Goal: Task Accomplishment & Management: Manage account settings

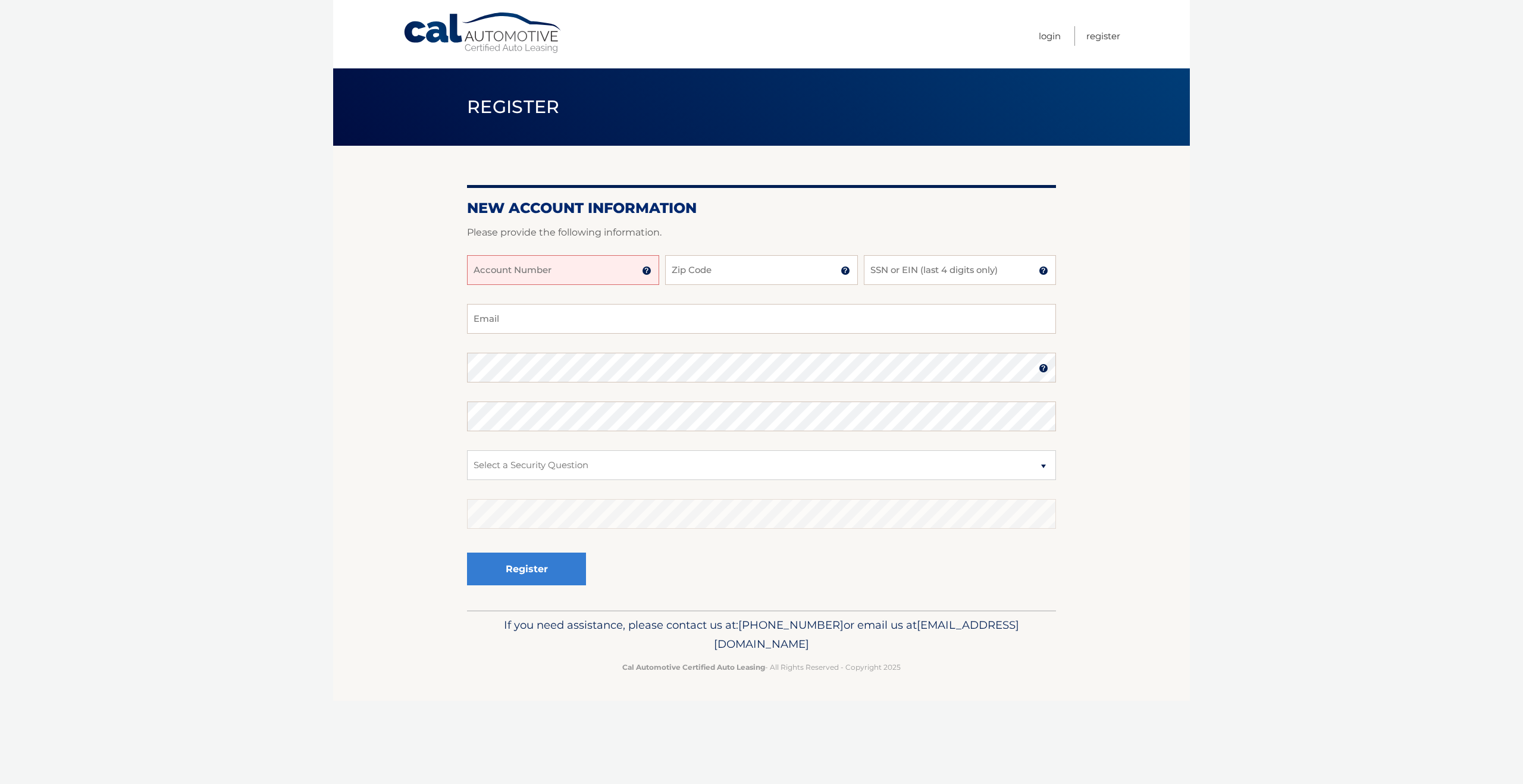
click at [619, 268] on input "Account Number" at bounding box center [563, 270] width 192 height 30
type input "44455918065"
click at [731, 270] on input "Zip Code" at bounding box center [761, 270] width 192 height 30
type input "11797"
type input "bookie7203@gmail.com"
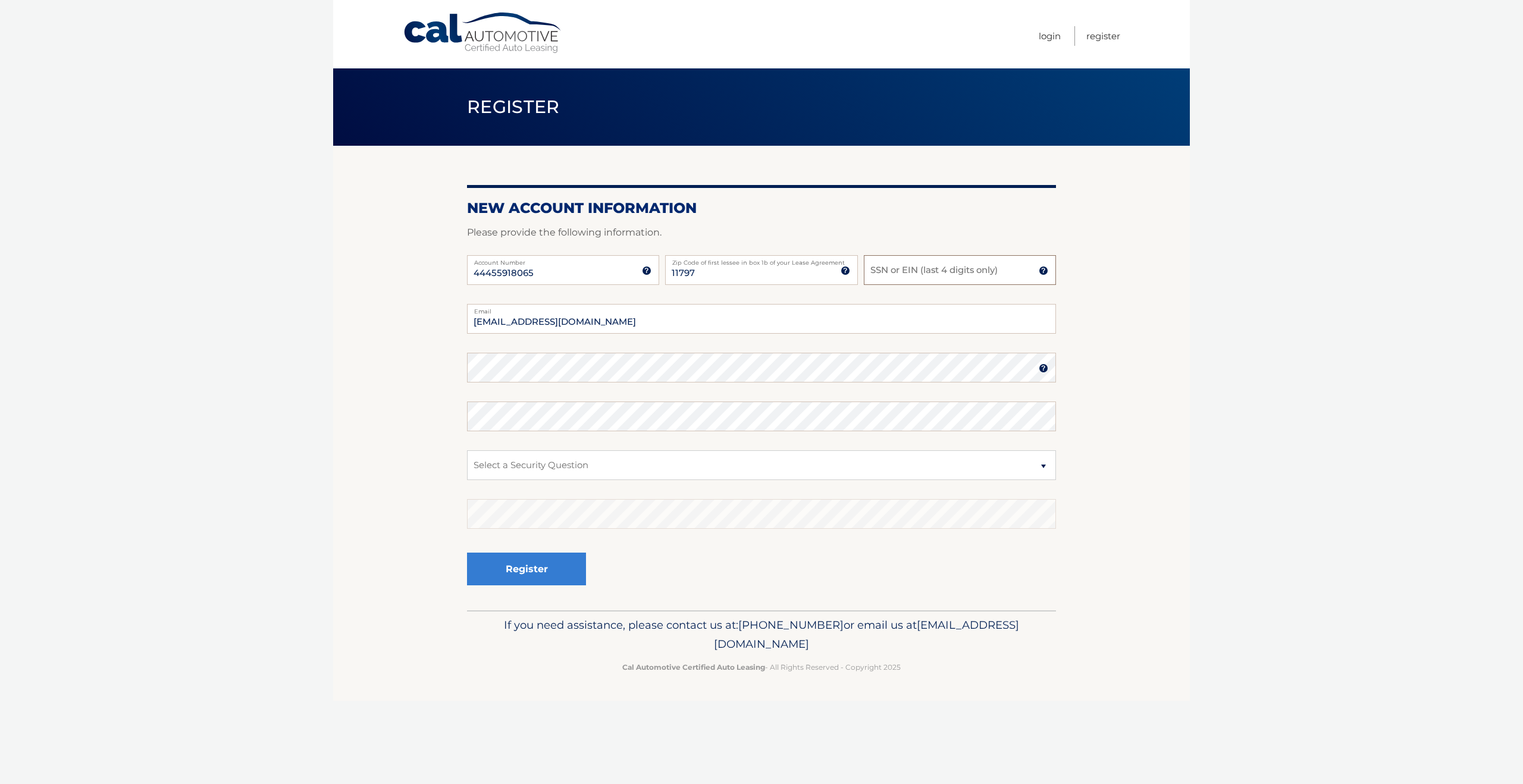
click at [886, 272] on input "SSN or EIN (last 4 digits only)" at bounding box center [960, 270] width 192 height 30
type input "9631"
click at [654, 477] on select "Select a Security Question What was the name of your elementary school? What is…" at bounding box center [762, 465] width 589 height 30
select select "2"
click at [568, 558] on button "Register" at bounding box center [526, 569] width 119 height 33
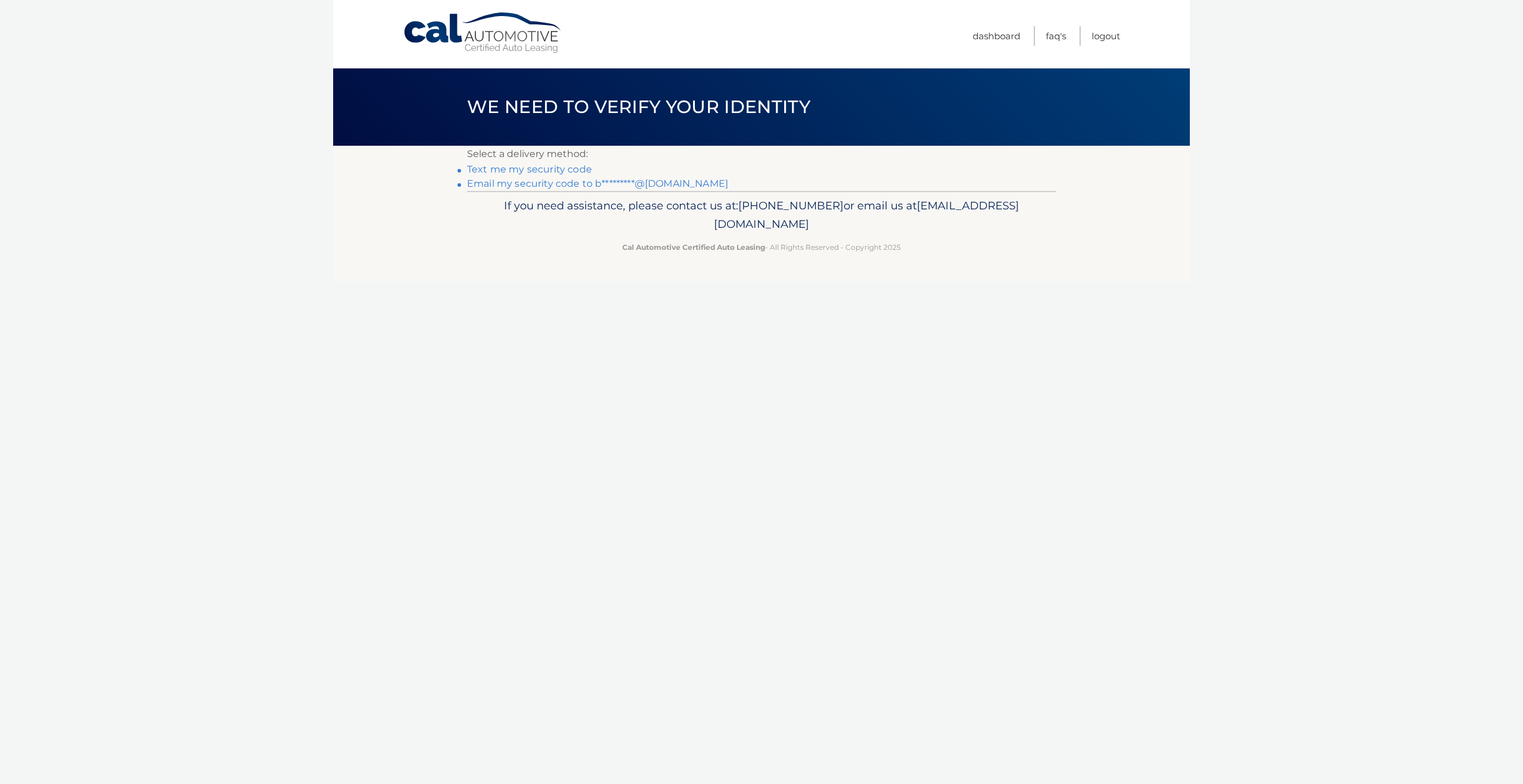
click at [548, 166] on link "Text me my security code" at bounding box center [529, 169] width 125 height 11
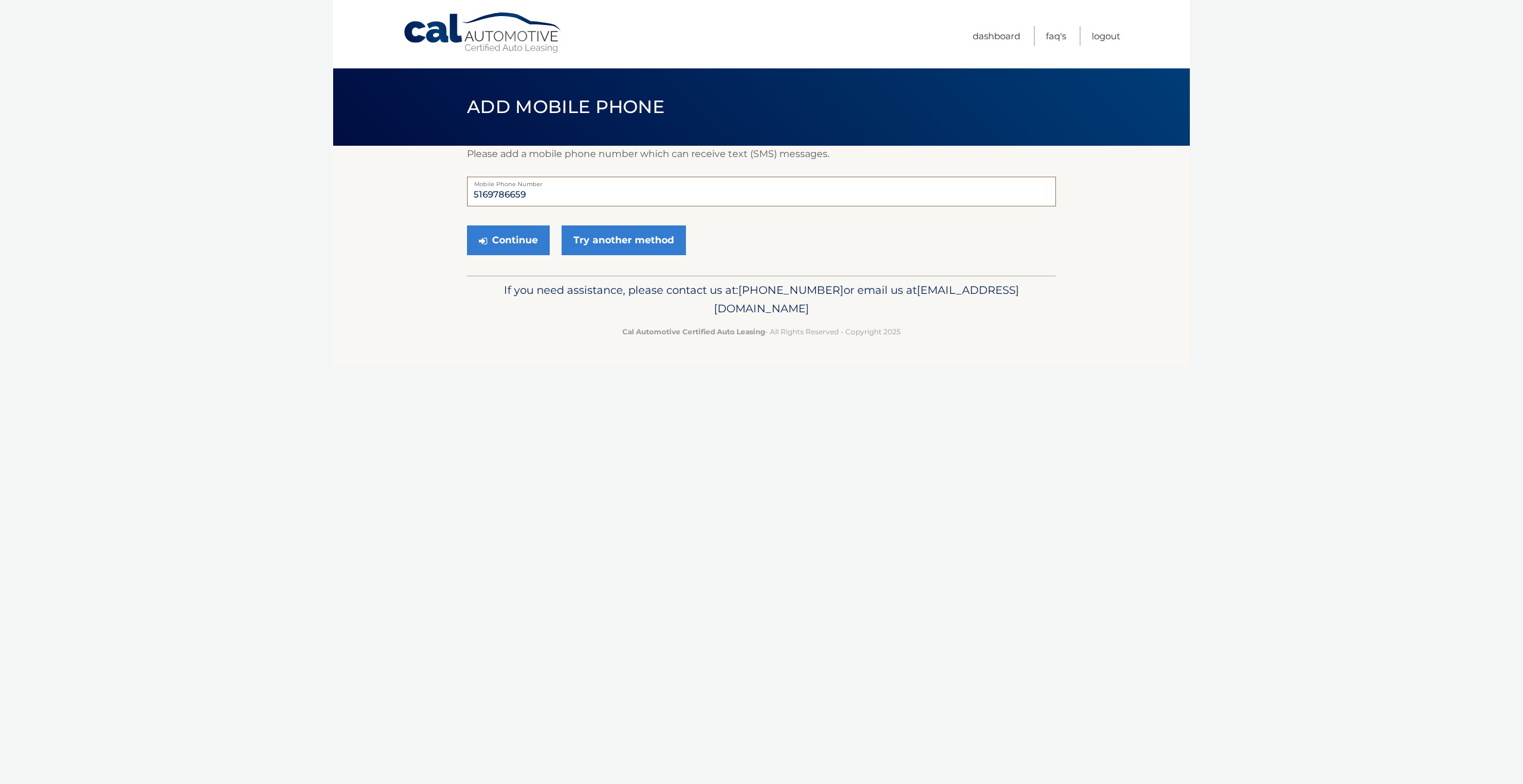
drag, startPoint x: 487, startPoint y: 197, endPoint x: 583, endPoint y: 202, distance: 96.1
click at [583, 202] on input "5169786659" at bounding box center [762, 192] width 589 height 30
type input "5165260957"
click at [526, 243] on button "Continue" at bounding box center [508, 240] width 83 height 30
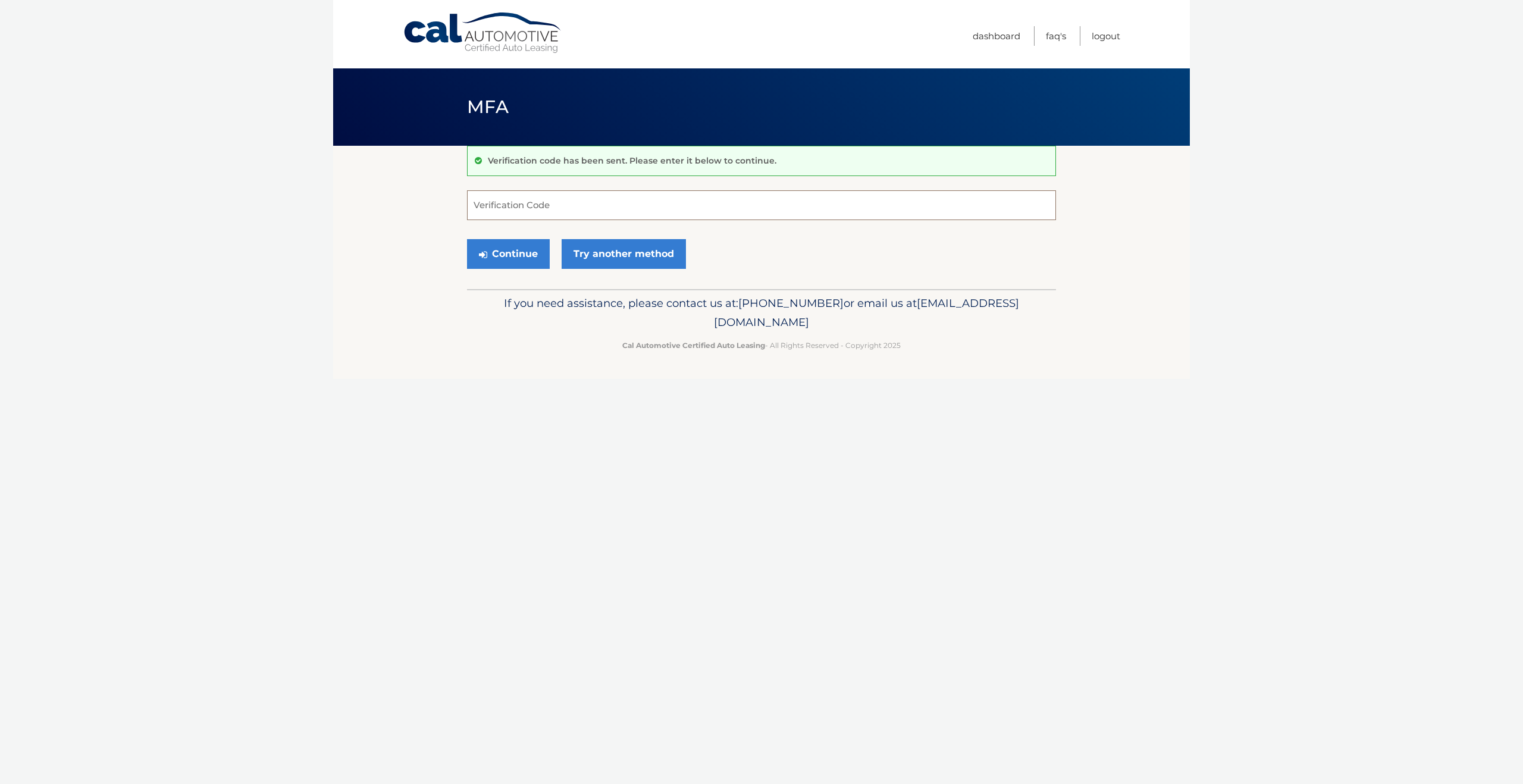
click at [517, 218] on input "Verification Code" at bounding box center [762, 205] width 589 height 30
type input "074732"
click at [519, 257] on button "Continue" at bounding box center [508, 254] width 83 height 30
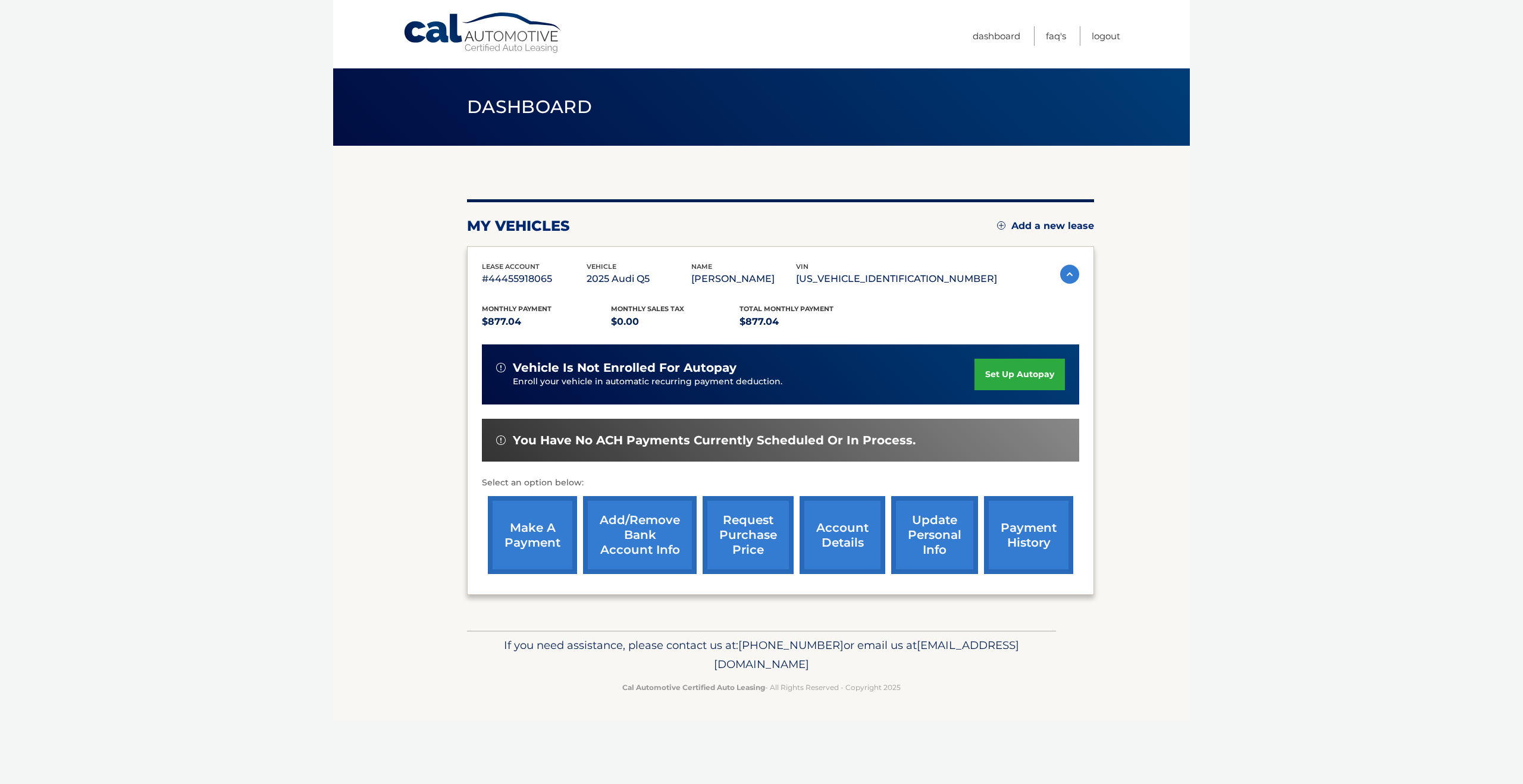
click at [987, 371] on link "set up autopay" at bounding box center [1020, 374] width 90 height 31
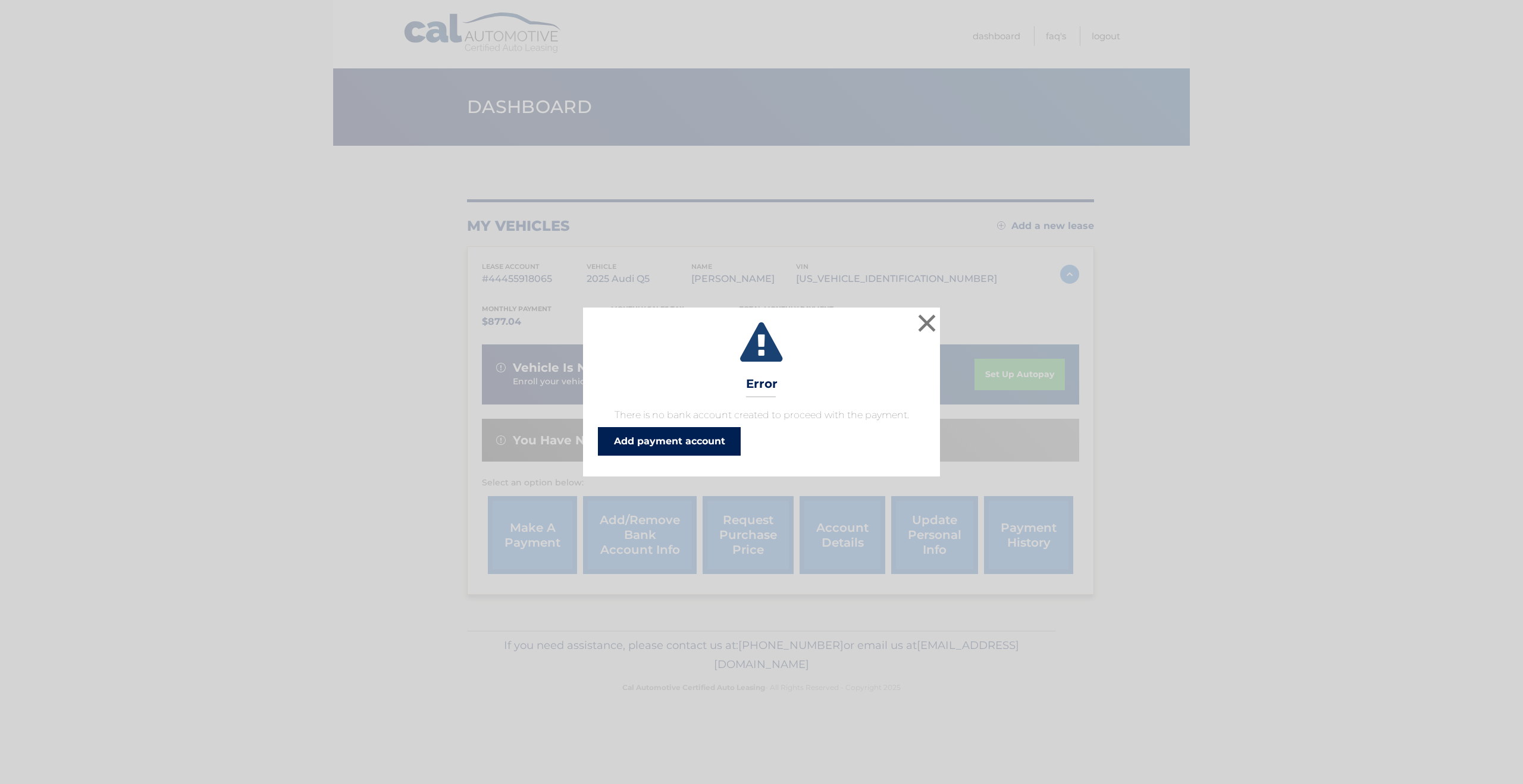
click at [696, 447] on link "Add payment account" at bounding box center [669, 441] width 142 height 28
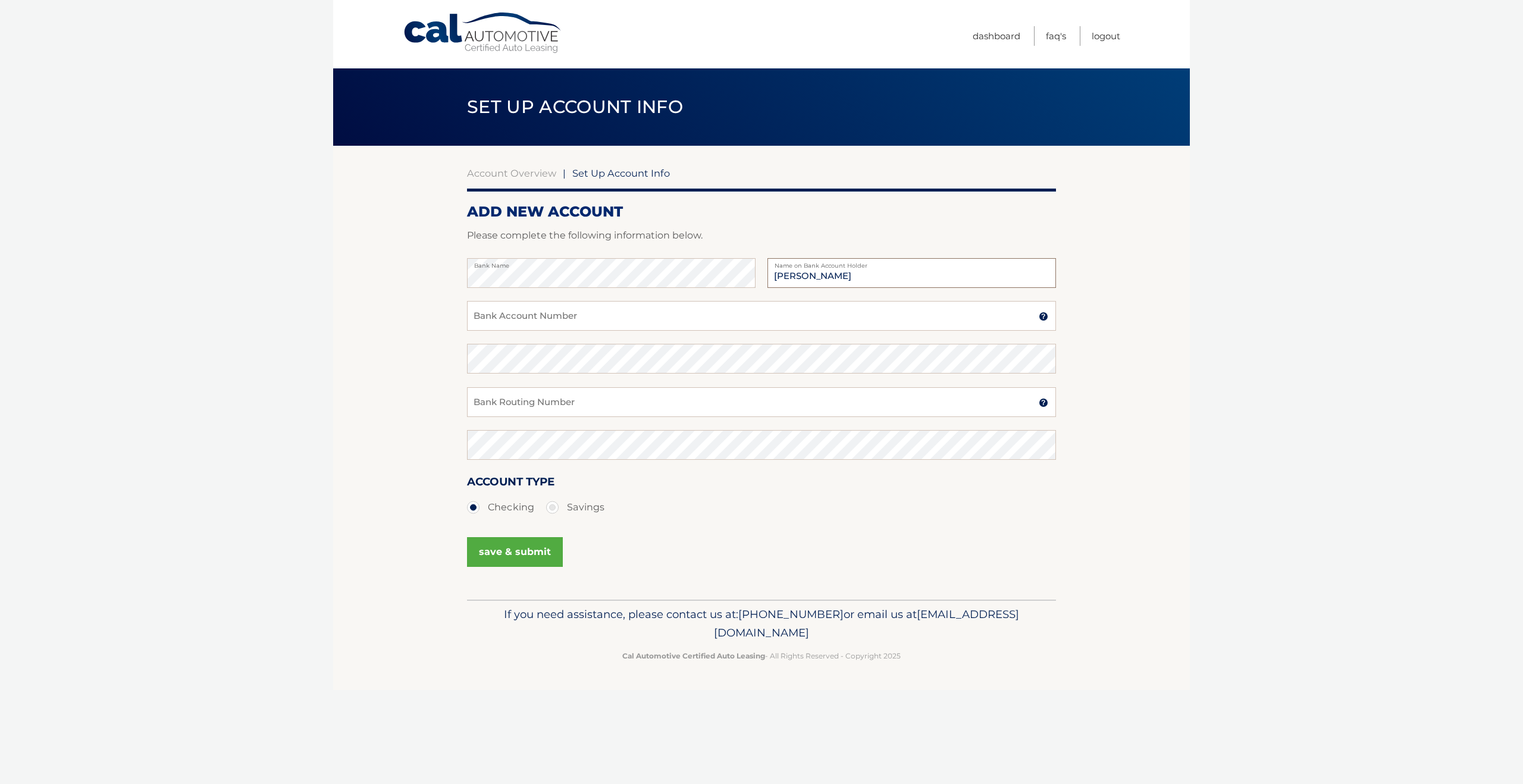
type input "[PERSON_NAME]"
click at [547, 318] on input "Bank Account Number" at bounding box center [762, 316] width 589 height 30
type input "4"
type input "483040180099"
click at [531, 402] on input "Bank Routing Number" at bounding box center [762, 402] width 589 height 30
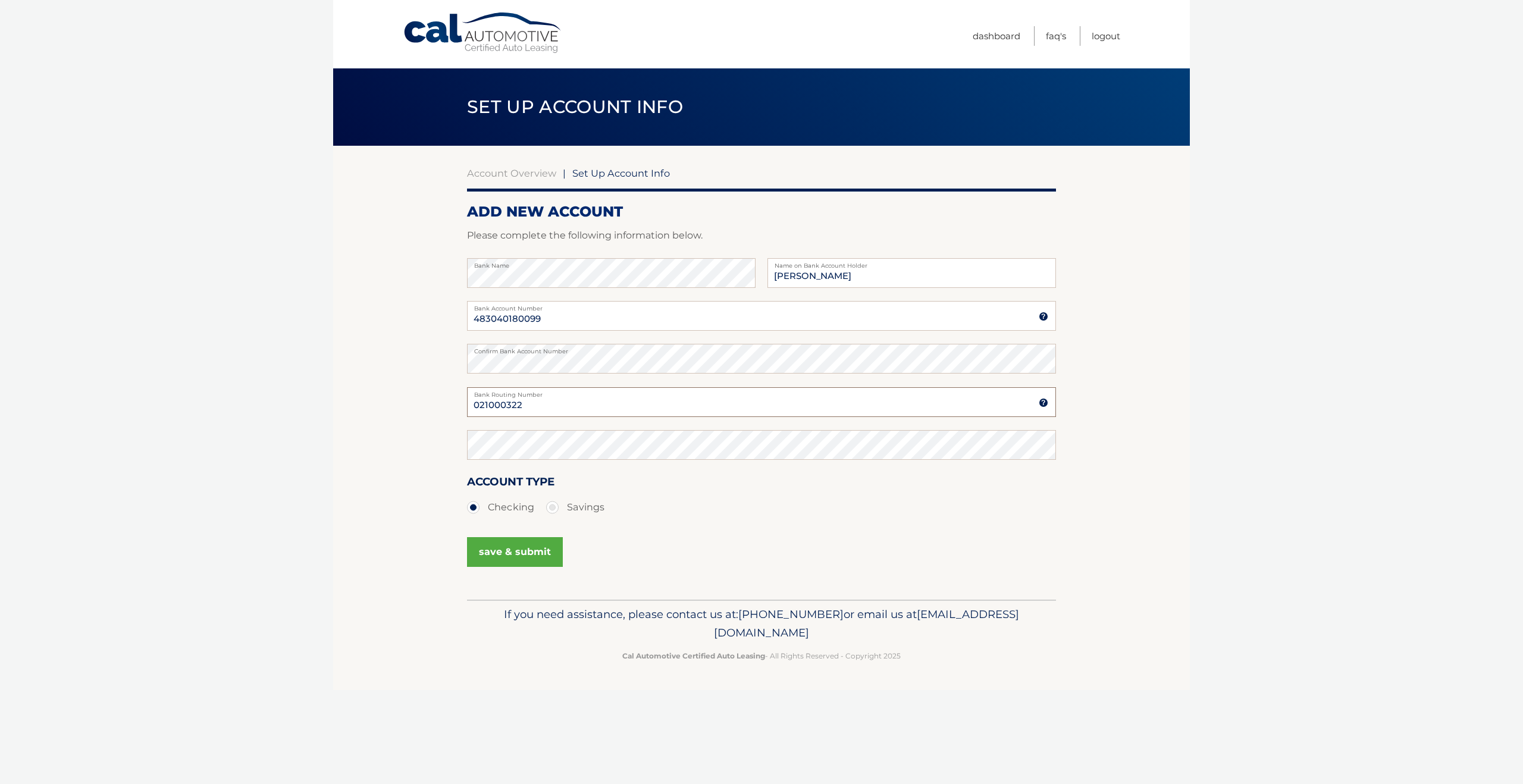
type input "021000322"
click at [538, 549] on button "save & submit" at bounding box center [514, 551] width 96 height 30
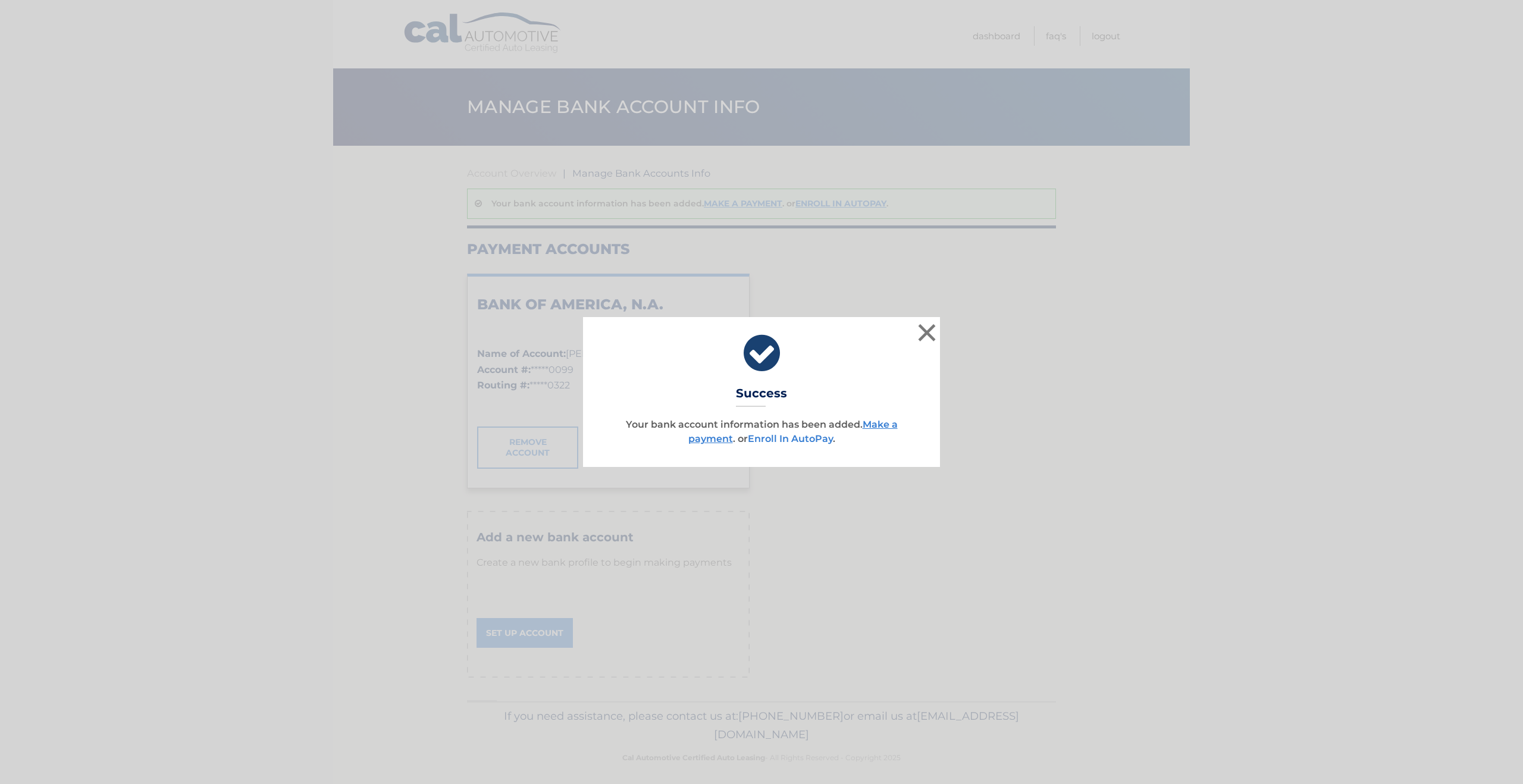
click at [822, 437] on link "Enroll In AutoPay" at bounding box center [790, 439] width 85 height 11
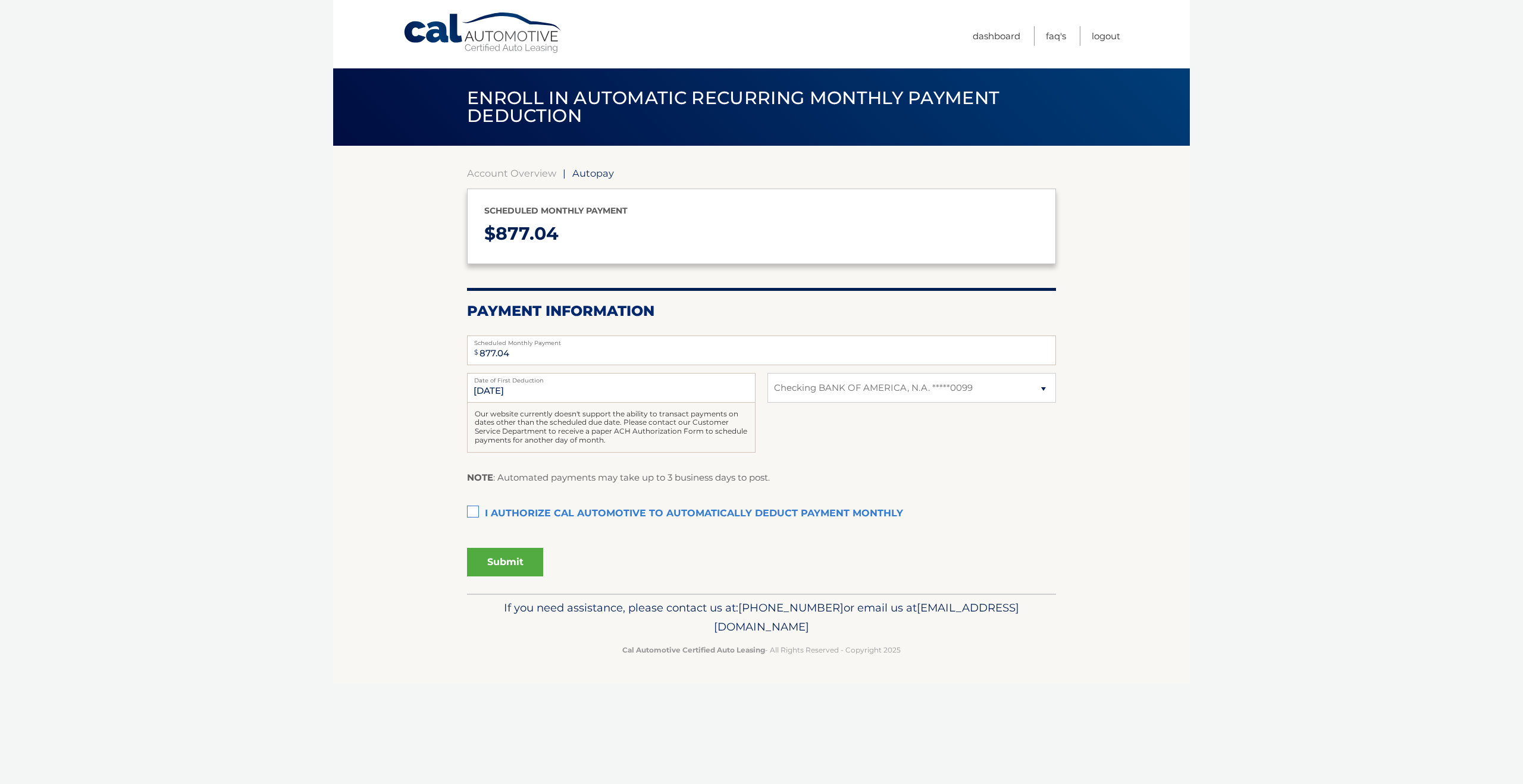
select select "MTM3ZDk3ZDUtZWIwNi00ZTMwLTllM2UtYzcyYjc3YmRkYzYy"
drag, startPoint x: 475, startPoint y: 511, endPoint x: 489, endPoint y: 532, distance: 25.2
click at [475, 512] on label "I authorize cal automotive to automatically deduct payment monthly This checkbo…" at bounding box center [762, 514] width 589 height 24
click at [0, 0] on input "I authorize cal automotive to automatically deduct payment monthly This checkbo…" at bounding box center [0, 0] width 0 height 0
click at [509, 558] on button "Submit" at bounding box center [505, 562] width 76 height 28
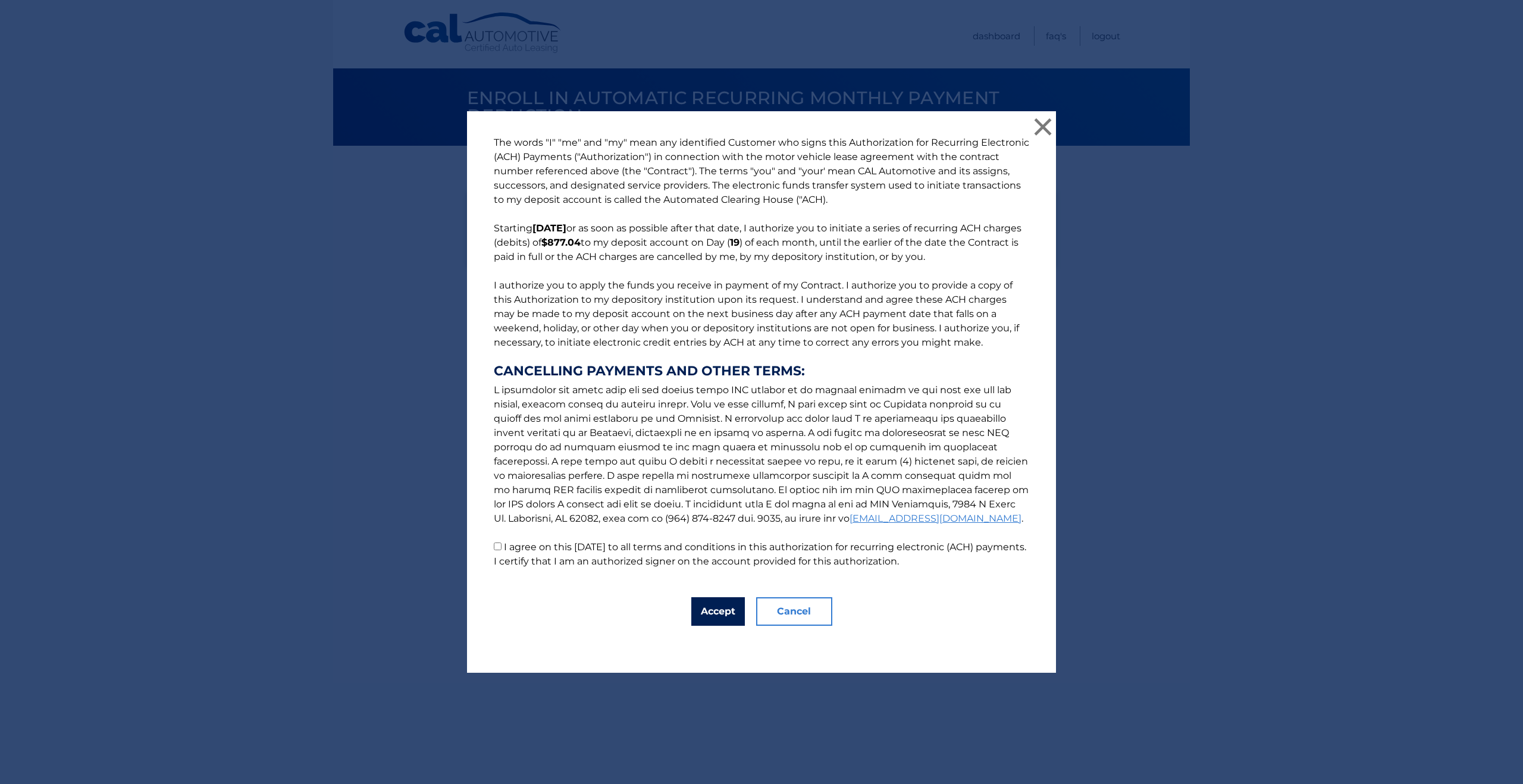
click at [736, 613] on button "Accept" at bounding box center [718, 611] width 54 height 28
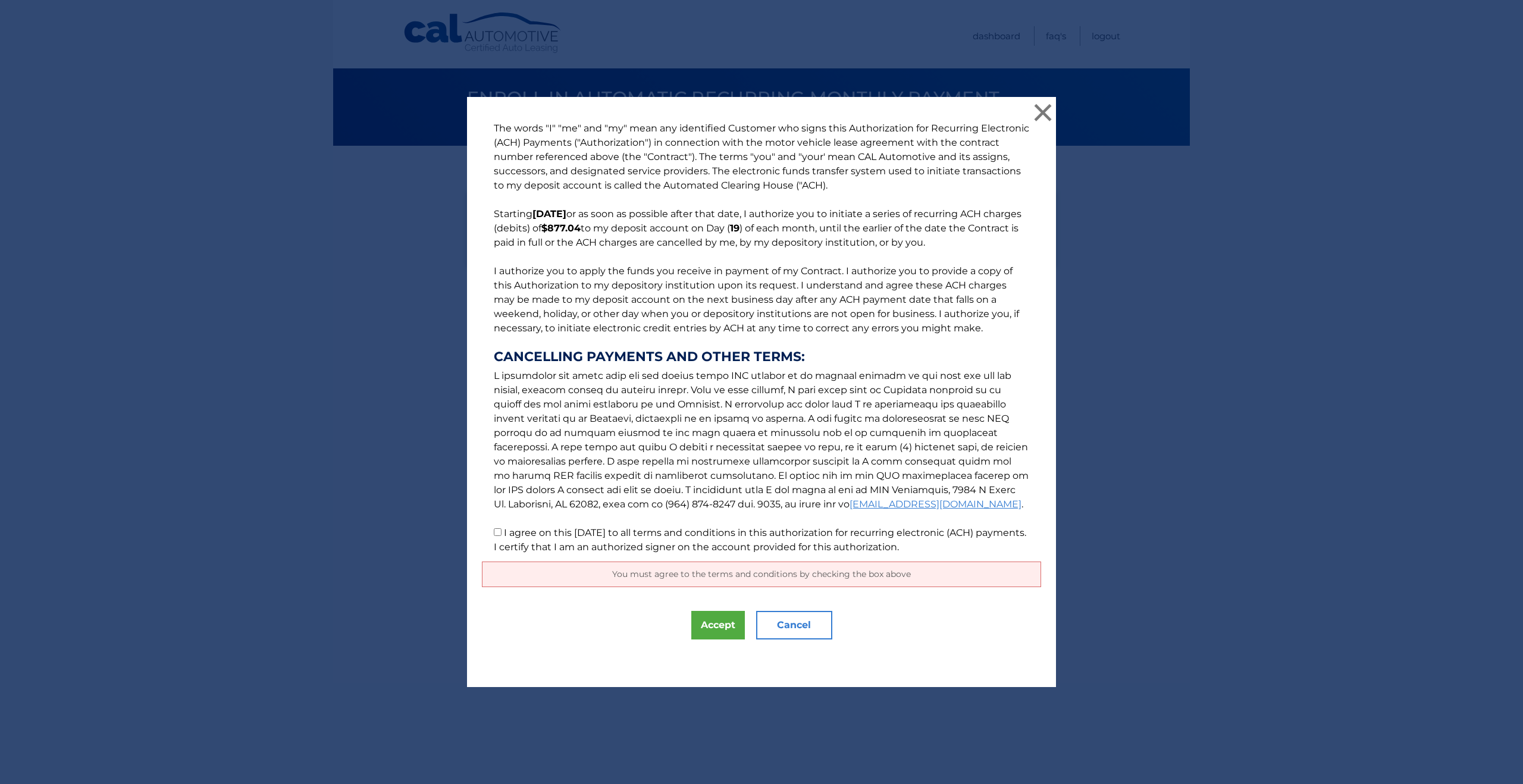
click at [501, 532] on input "I agree on this 09/08/2025 to all terms and conditions in this authorization fo…" at bounding box center [498, 532] width 8 height 8
checkbox input "true"
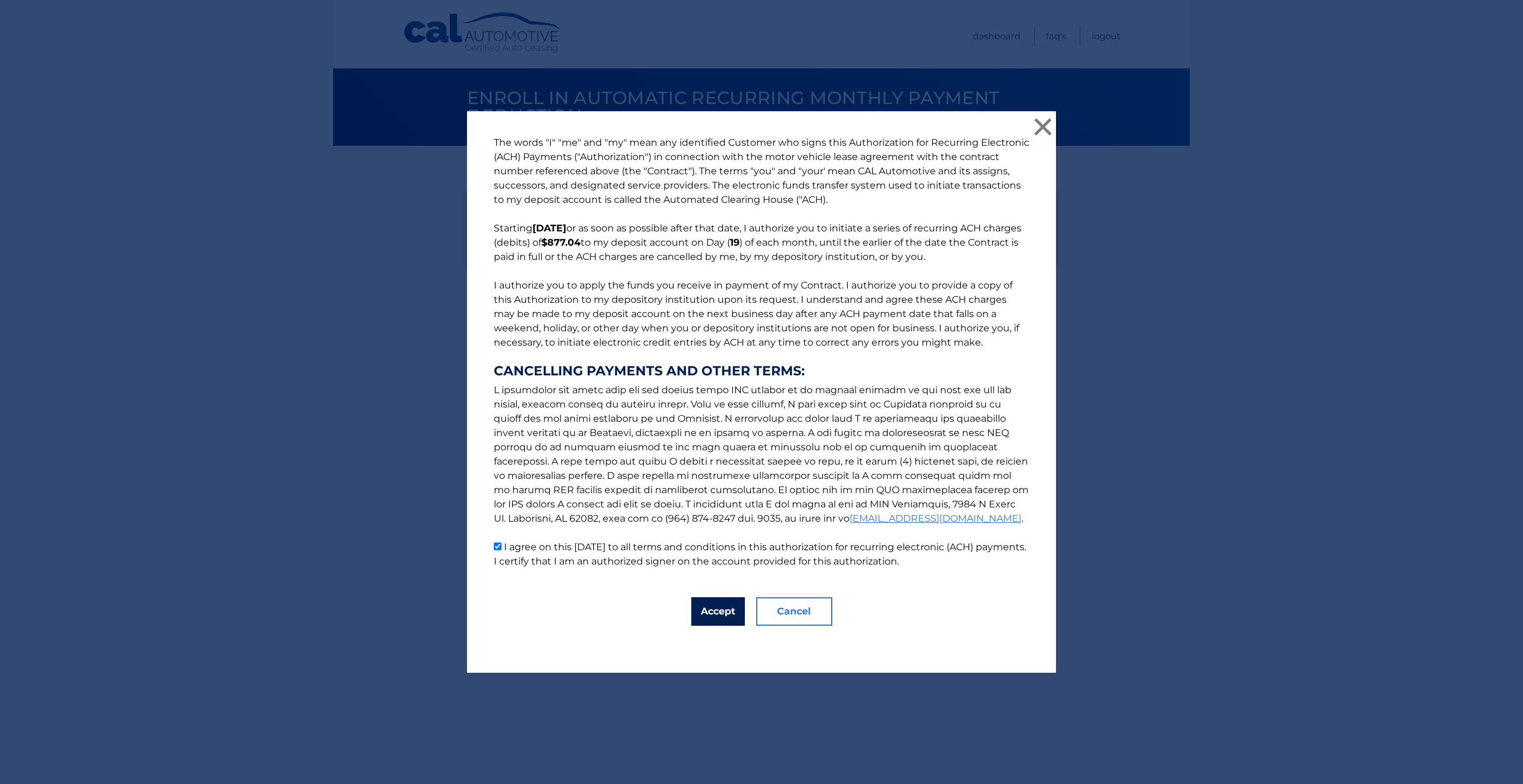
click at [729, 610] on button "Accept" at bounding box center [718, 611] width 54 height 28
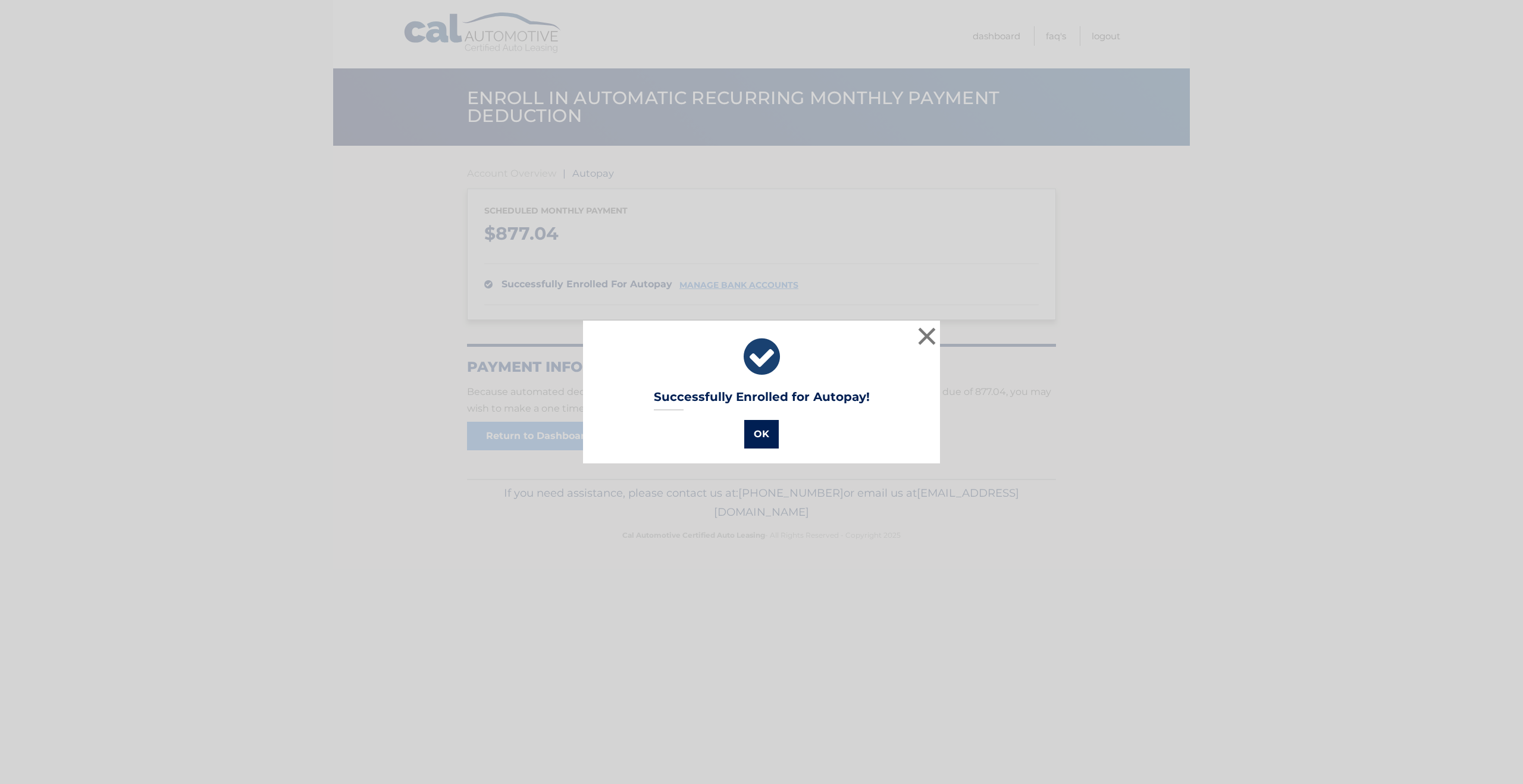
click at [754, 435] on button "OK" at bounding box center [762, 434] width 35 height 28
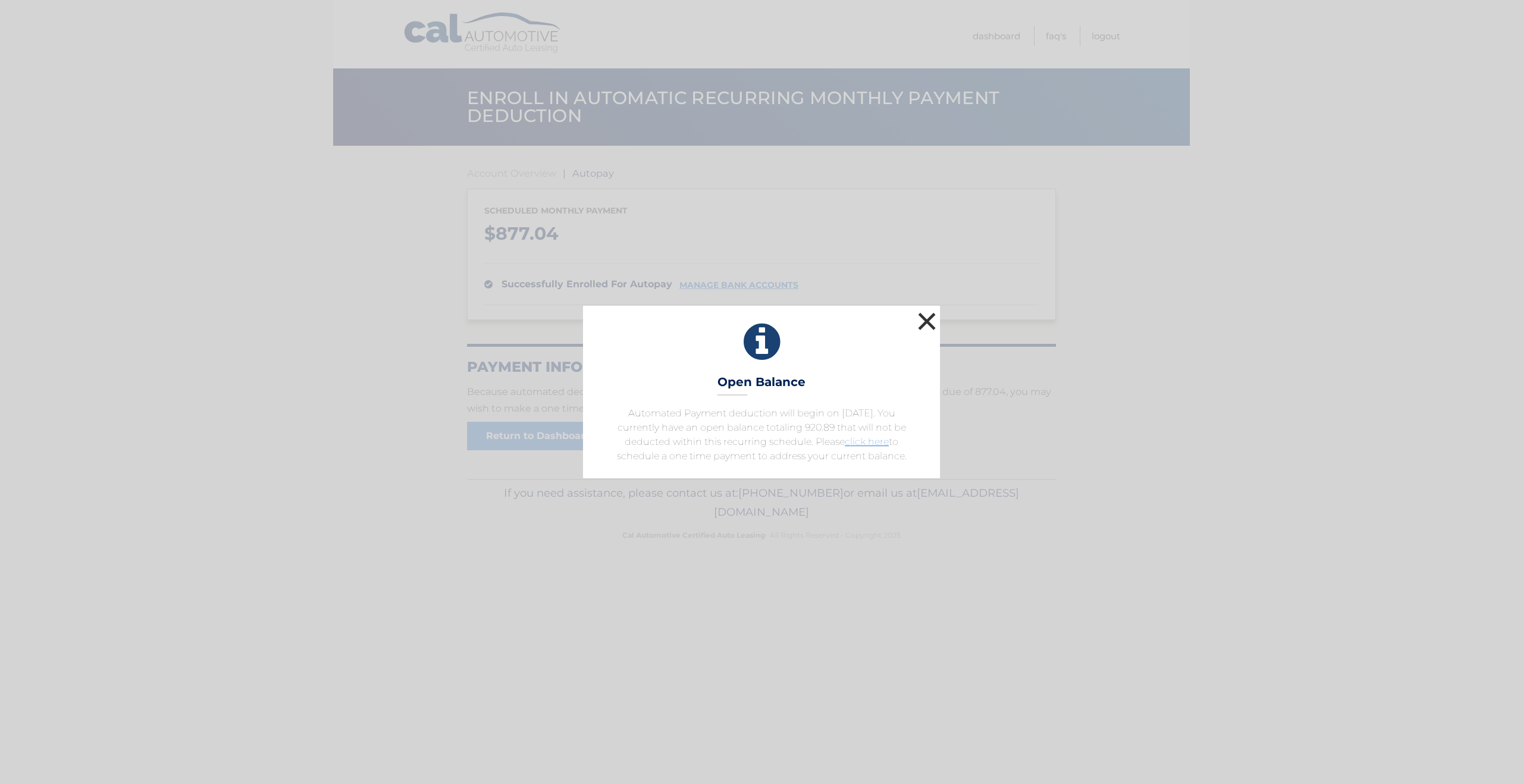
click at [926, 324] on button "×" at bounding box center [927, 321] width 24 height 24
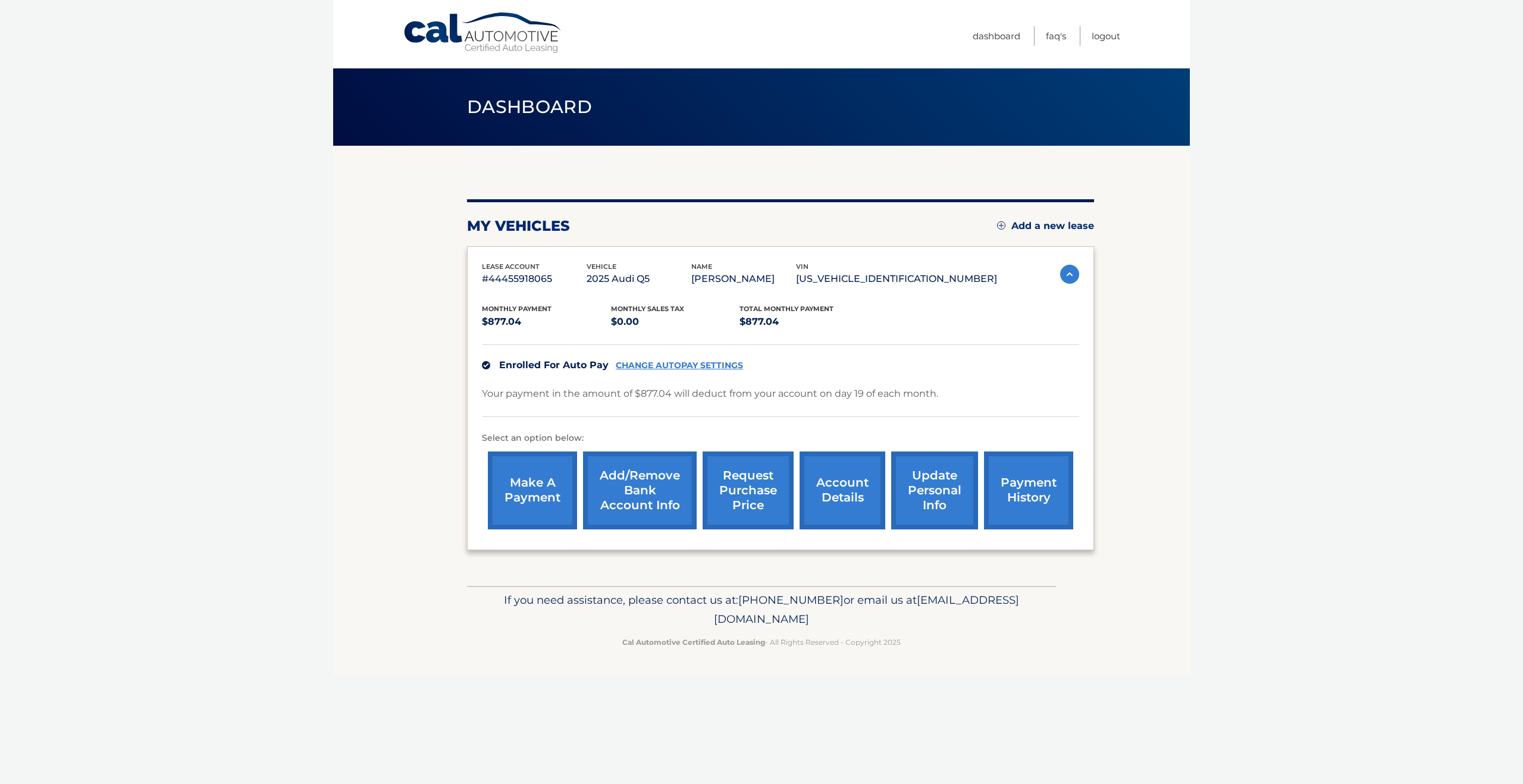
click at [1026, 491] on link "payment history" at bounding box center [1029, 490] width 89 height 78
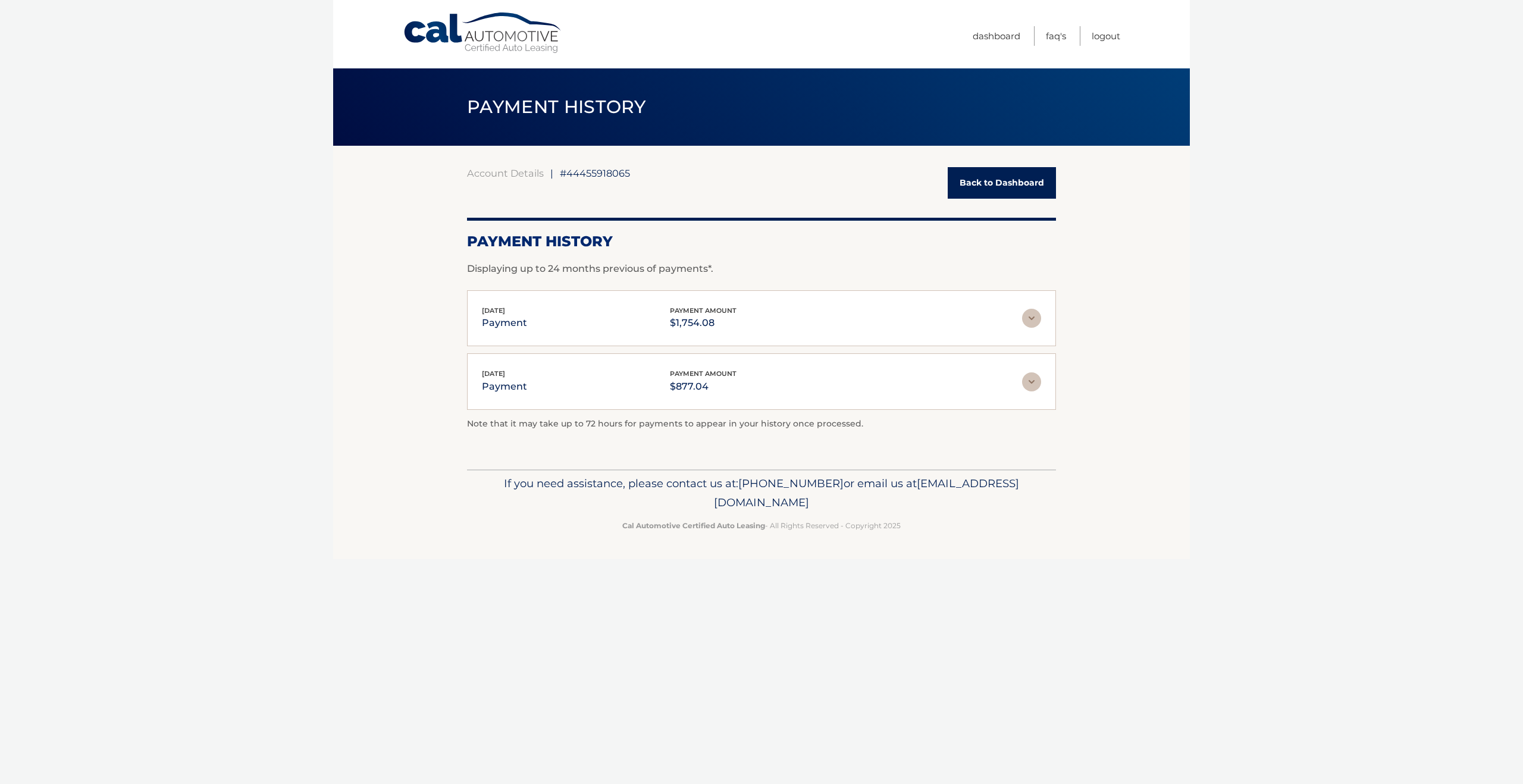
click at [756, 313] on div "Jul 18, 2025 payment payment amount $1,754.08" at bounding box center [752, 318] width 540 height 27
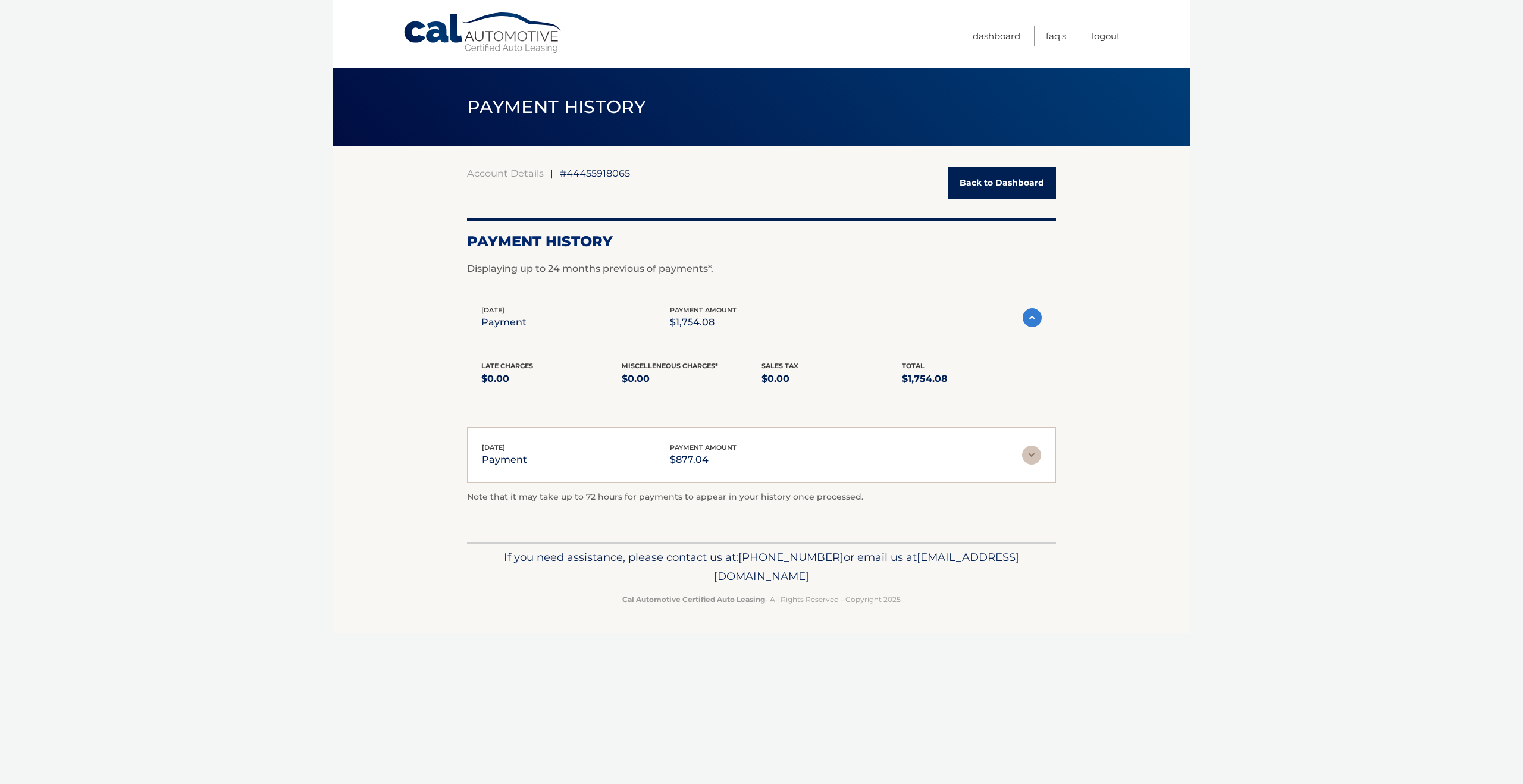
click at [997, 181] on link "Back to Dashboard" at bounding box center [1001, 183] width 109 height 31
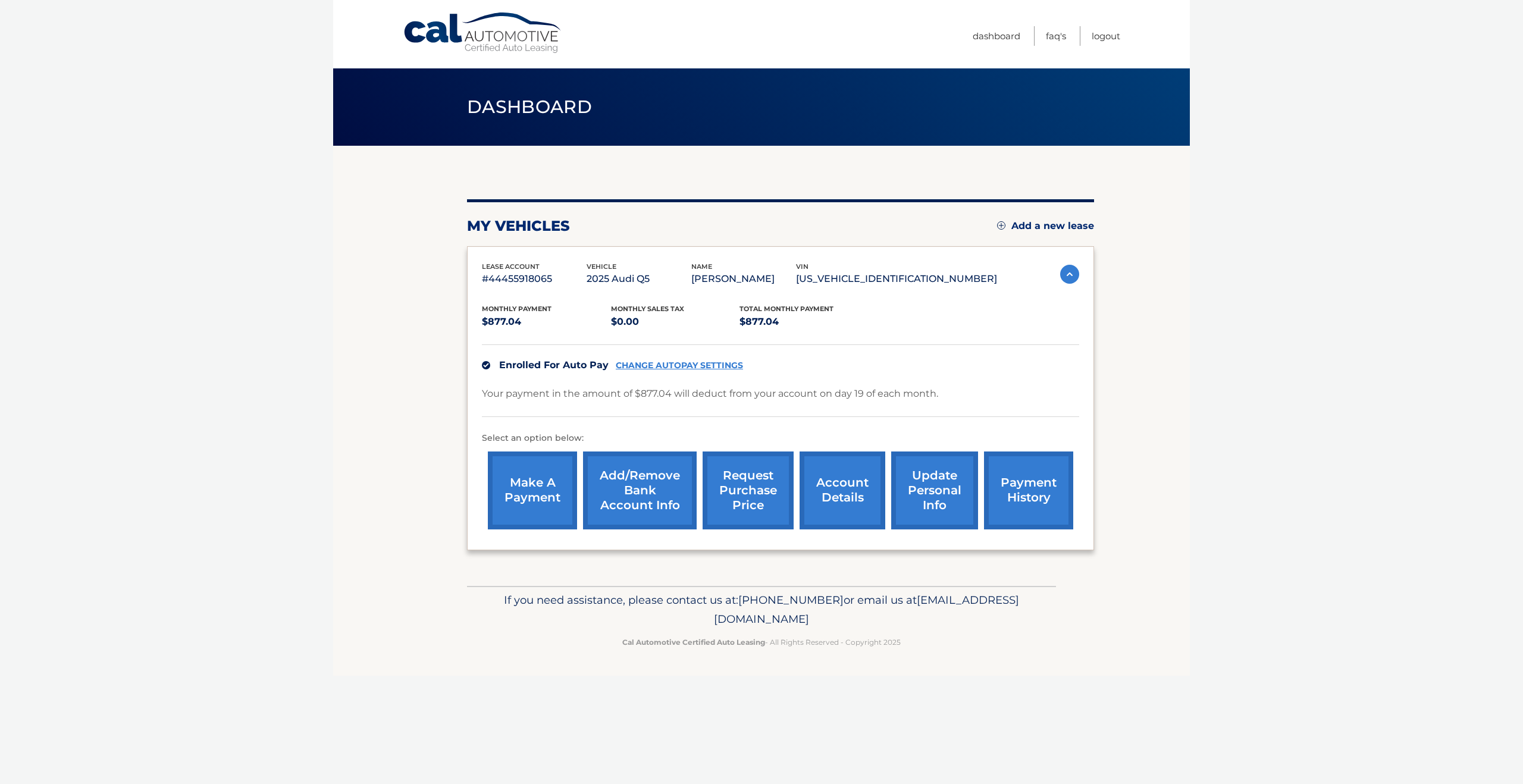
click at [845, 499] on link "account details" at bounding box center [842, 490] width 85 height 78
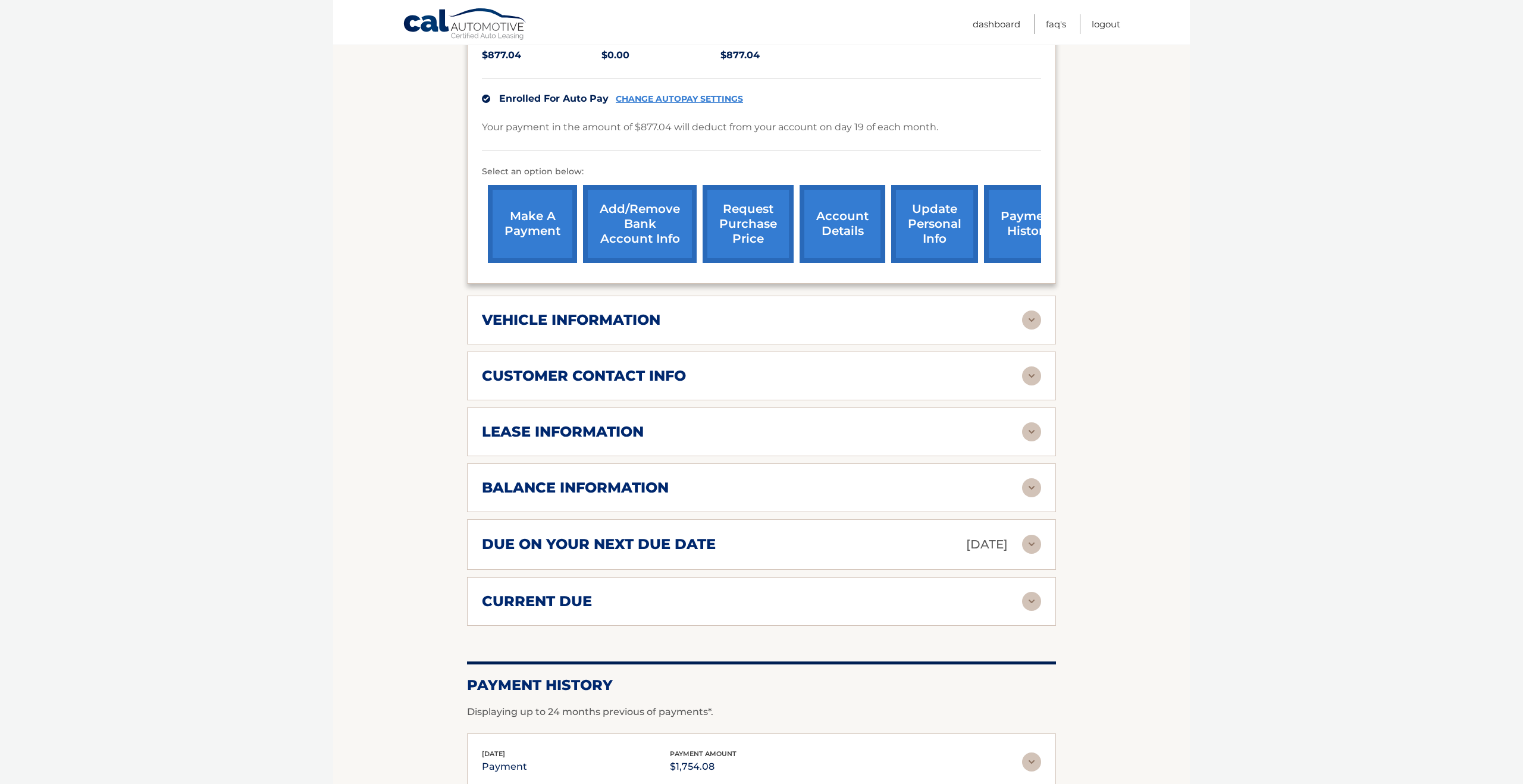
scroll to position [287, 0]
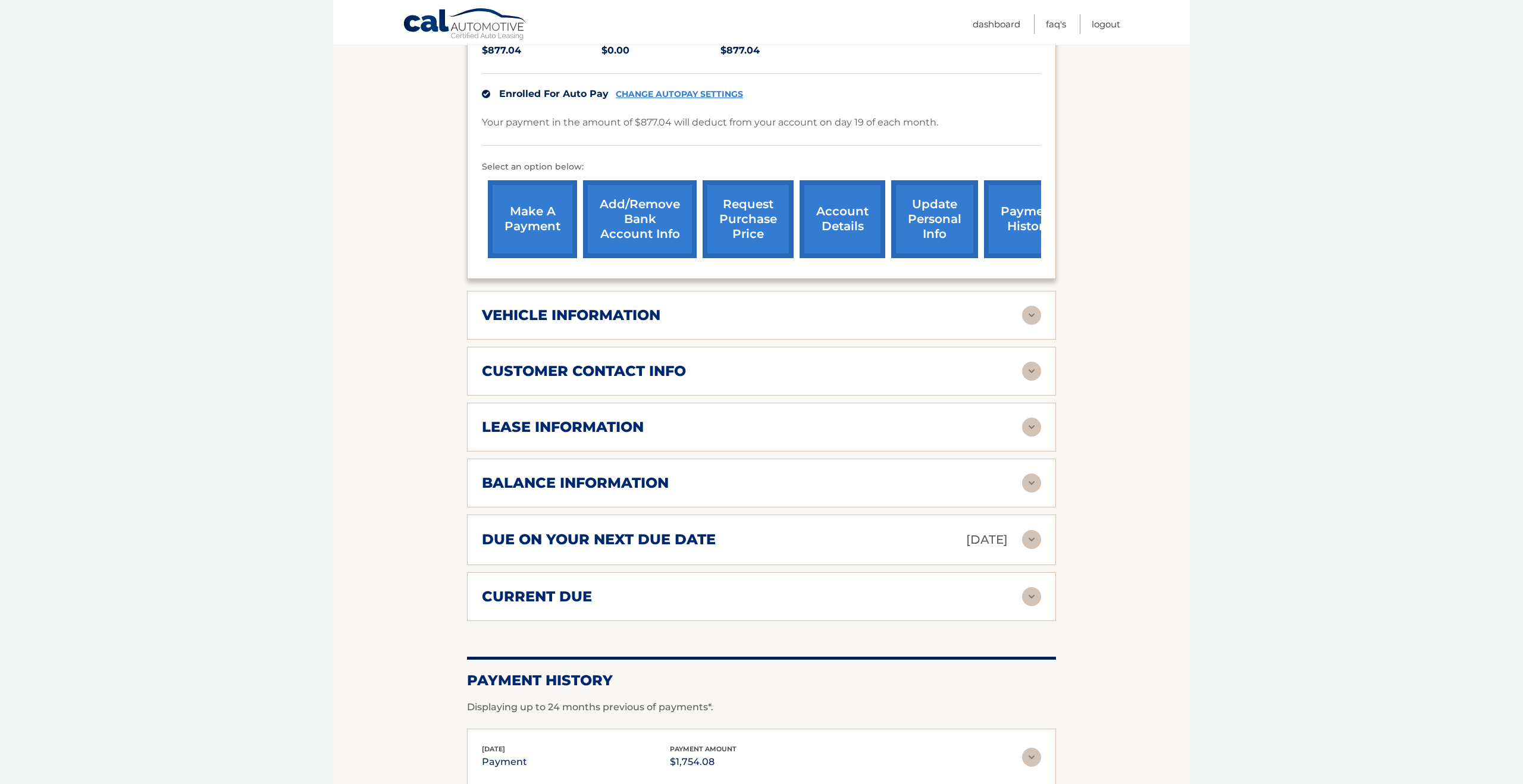
click at [835, 487] on div "balance information" at bounding box center [752, 483] width 540 height 18
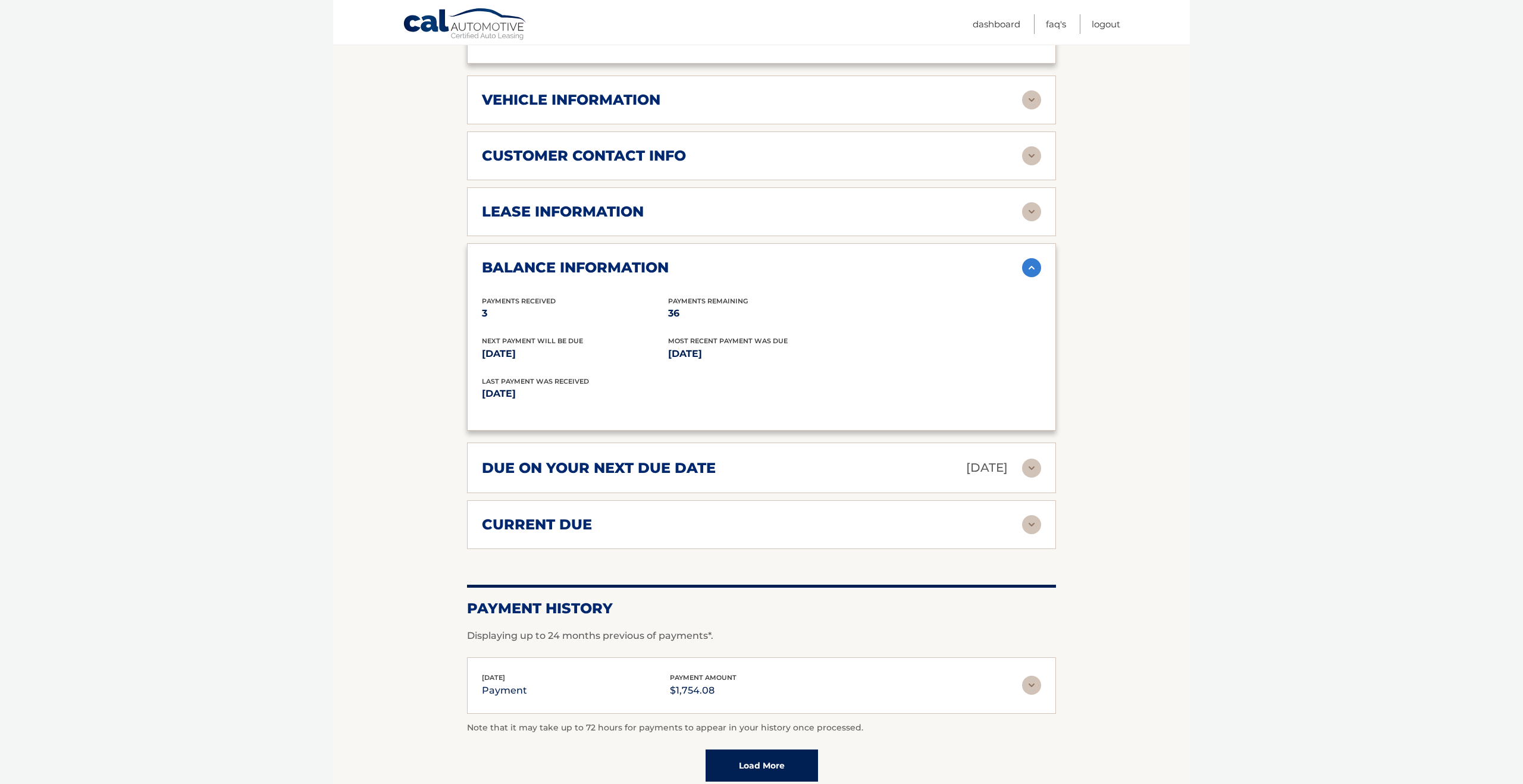
scroll to position [503, 0]
click at [840, 533] on div "current due Late Charges $43.85 Miscelleneous Charges* $0.00 Sales Tax $0.00 pa…" at bounding box center [762, 523] width 589 height 49
click at [737, 520] on div "current due" at bounding box center [752, 523] width 540 height 18
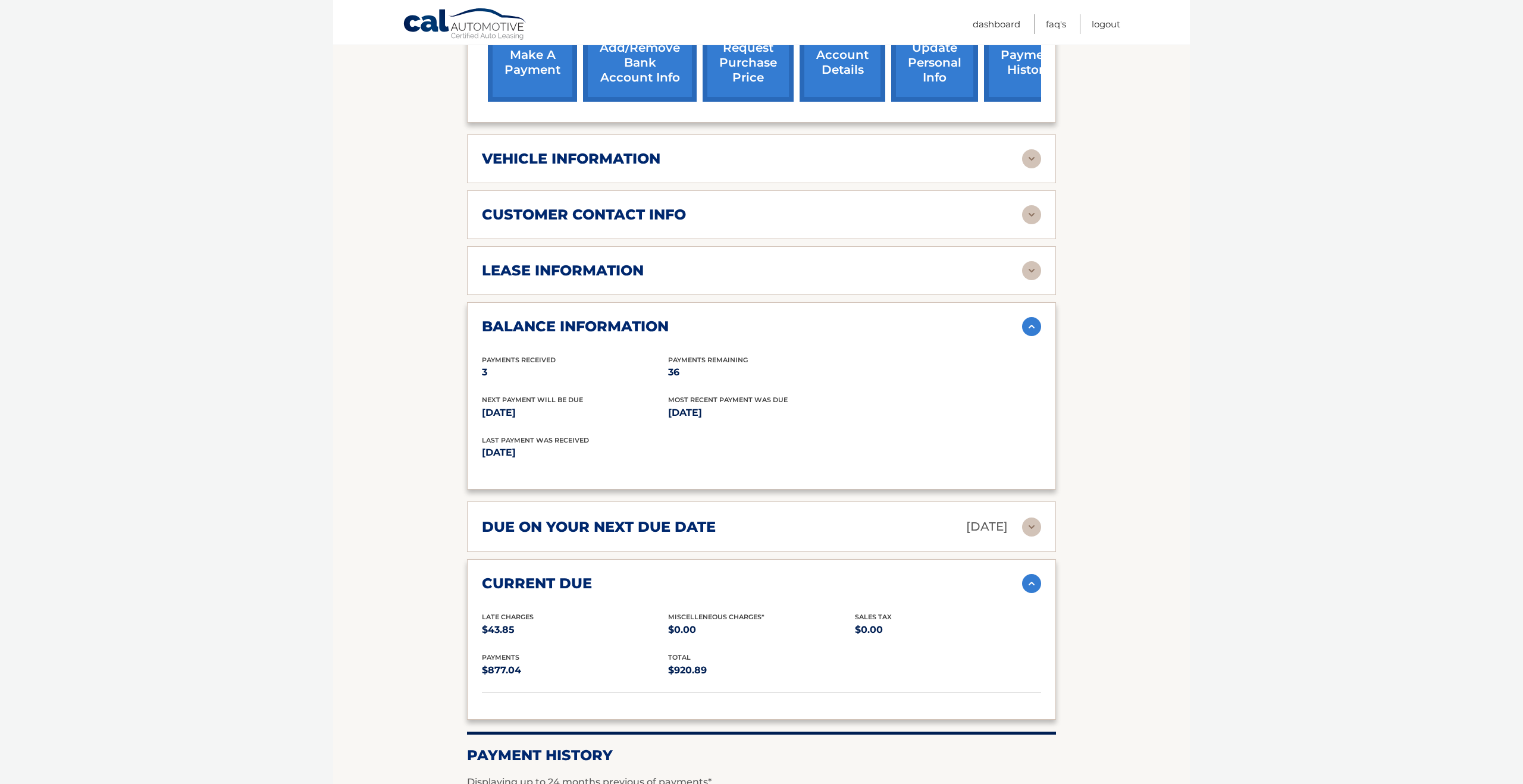
scroll to position [0, 0]
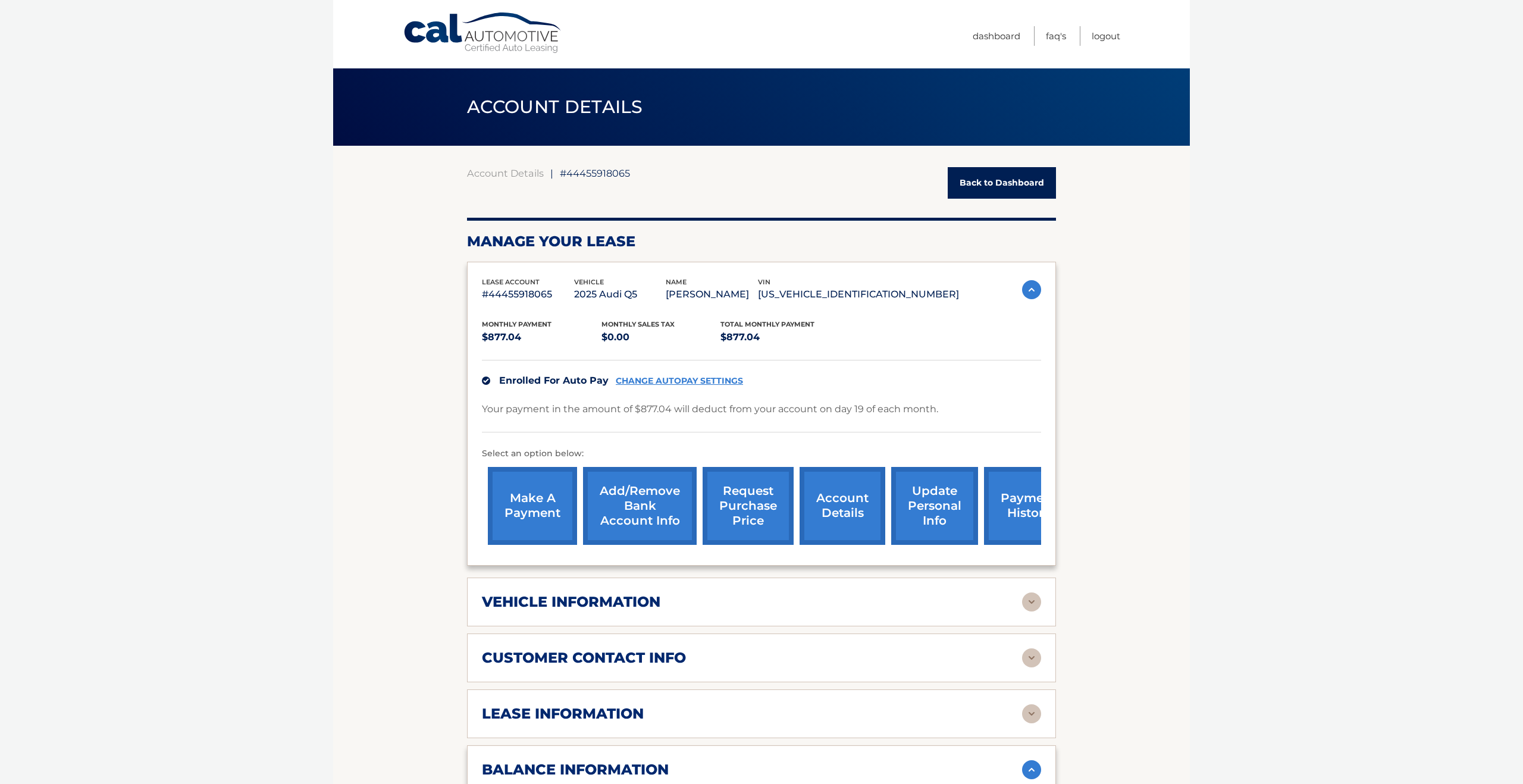
click at [540, 510] on link "make a payment" at bounding box center [532, 505] width 89 height 78
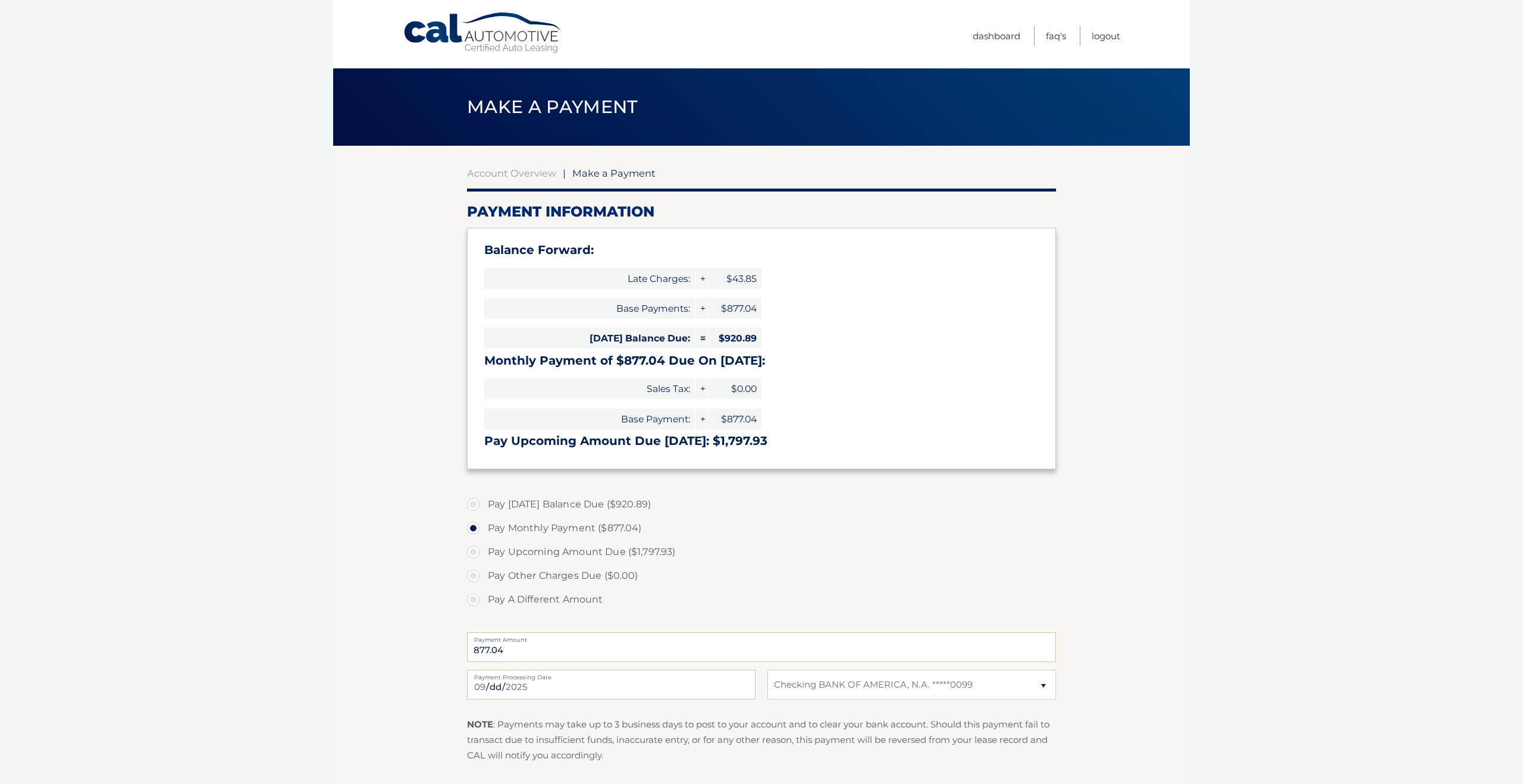
select select "MTM3ZDk3ZDUtZWIwNi00ZTMwLTllM2UtYzcyYjc3YmRkYzYy"
click at [473, 576] on label "Pay Other Charges Due ($0.00)" at bounding box center [762, 576] width 589 height 24
click at [475, 576] on label "Pay Other Charges Due ($0.00)" at bounding box center [762, 576] width 589 height 24
click at [477, 600] on label "Pay A Different Amount" at bounding box center [762, 600] width 589 height 24
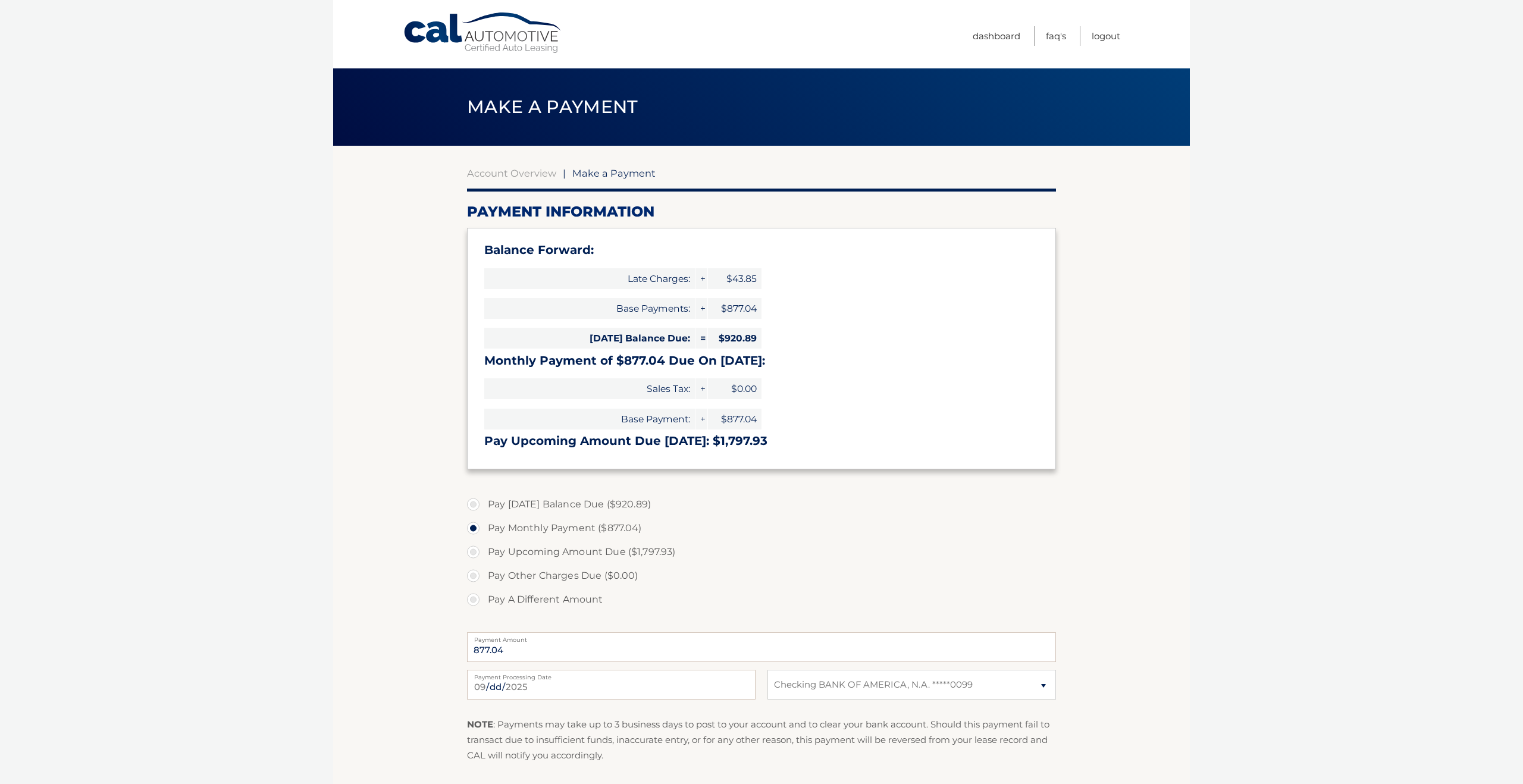
click at [477, 600] on input "Pay A Different Amount" at bounding box center [477, 597] width 12 height 19
radio input "true"
click at [476, 555] on label "Pay Upcoming Amount Due ($1,797.93)" at bounding box center [762, 552] width 589 height 24
click at [476, 555] on input "Pay Upcoming Amount Due ($1,797.93)" at bounding box center [477, 550] width 12 height 19
radio input "true"
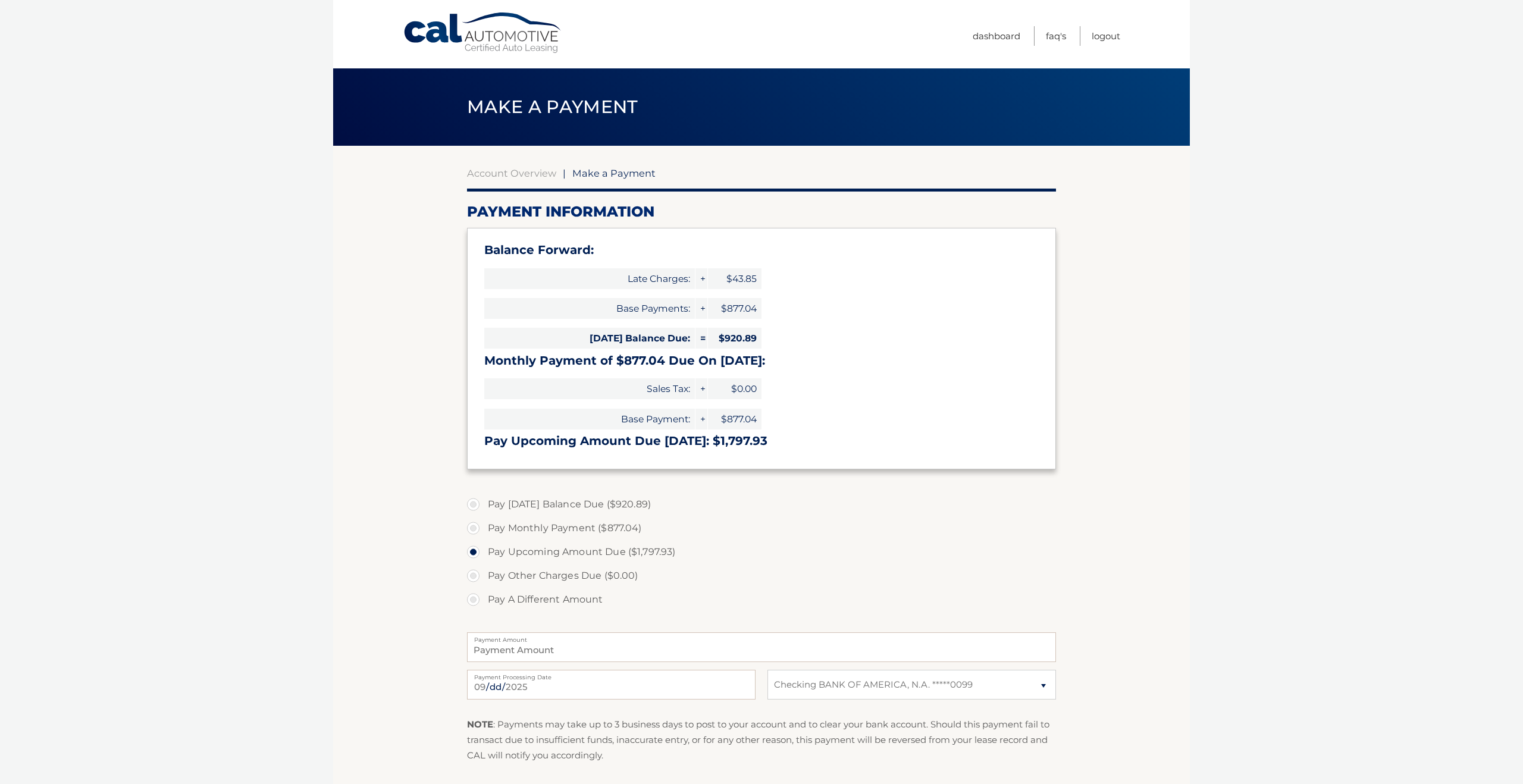
type input "1797.93"
click at [476, 579] on label "Pay Other Charges Due ($0.00)" at bounding box center [762, 576] width 589 height 24
click at [471, 579] on label "Pay Other Charges Due ($0.00)" at bounding box center [762, 576] width 589 height 24
click at [473, 578] on label "Pay Other Charges Due ($0.00)" at bounding box center [762, 576] width 589 height 24
click at [474, 571] on label "Pay Other Charges Due ($0.00)" at bounding box center [762, 576] width 589 height 24
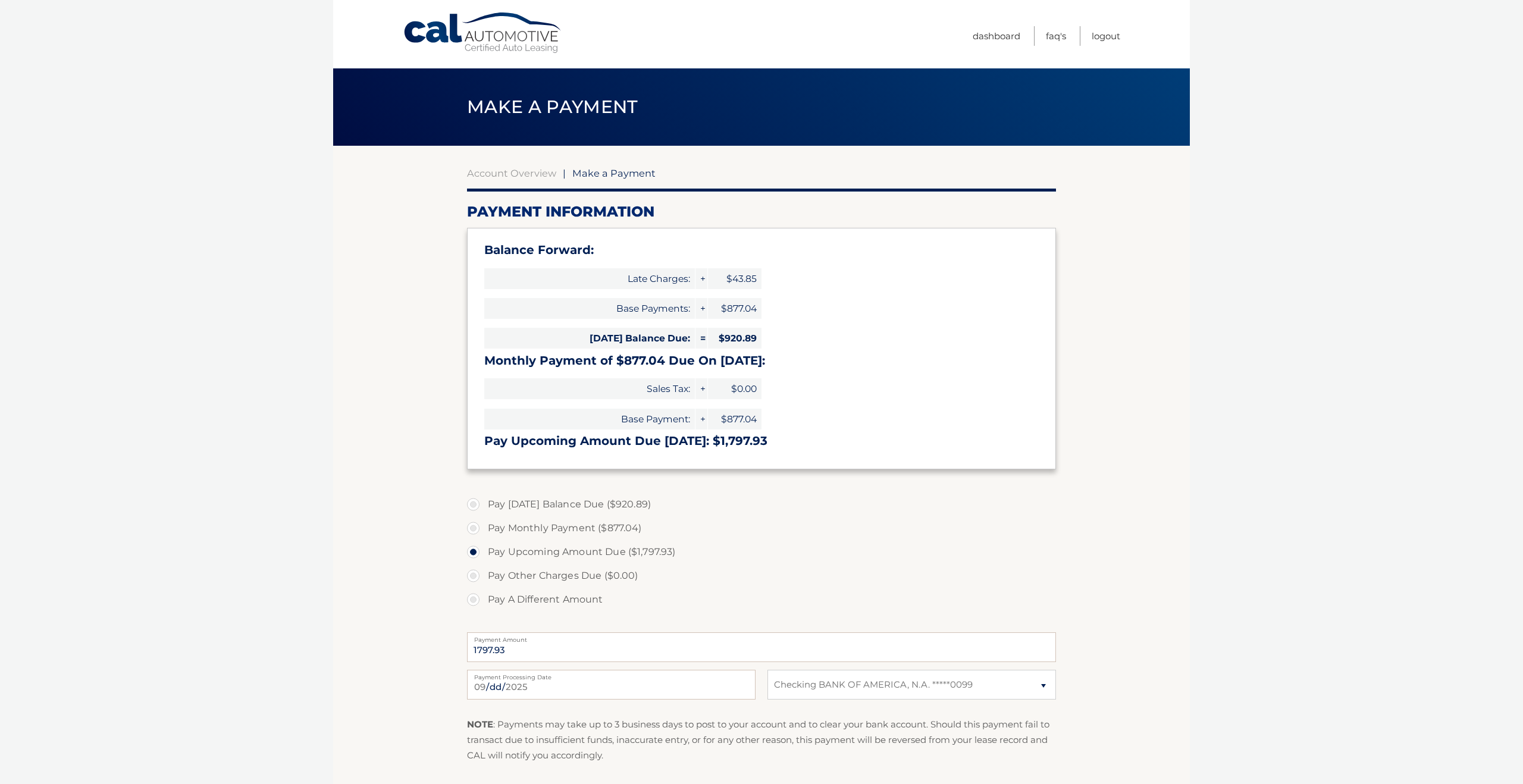
click at [476, 584] on label "Pay Other Charges Due ($0.00)" at bounding box center [762, 576] width 589 height 24
click at [473, 583] on label "Pay Other Charges Due ($0.00)" at bounding box center [762, 576] width 589 height 24
click at [471, 580] on label "Pay Other Charges Due ($0.00)" at bounding box center [762, 576] width 589 height 24
click at [498, 579] on label "Pay Other Charges Due ($0.00)" at bounding box center [762, 576] width 589 height 24
click at [512, 571] on label "Pay Other Charges Due ($0.00)" at bounding box center [762, 576] width 589 height 24
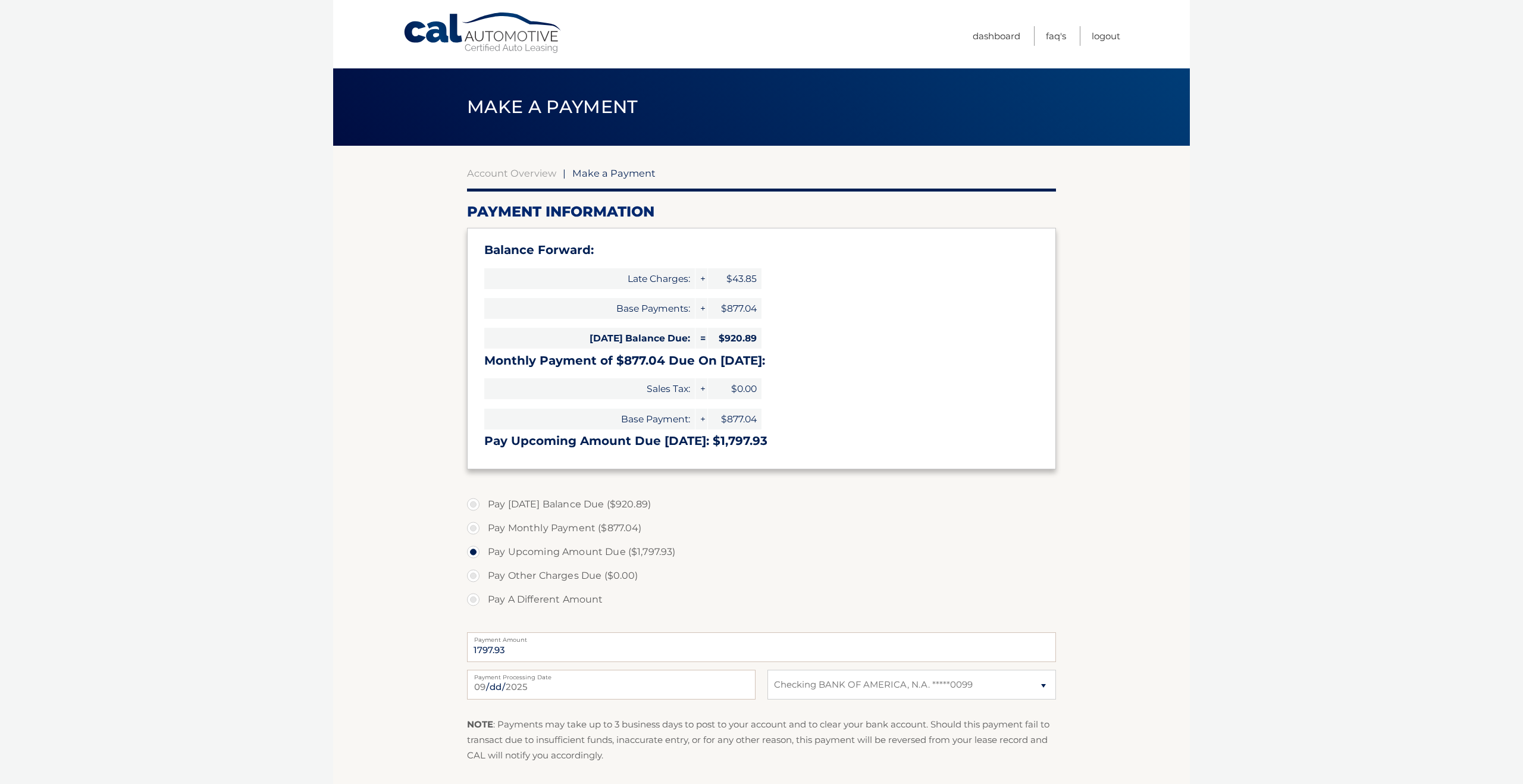
click at [471, 576] on label "Pay Other Charges Due ($0.00)" at bounding box center [762, 576] width 589 height 24
click at [473, 577] on label "Pay Other Charges Due ($0.00)" at bounding box center [762, 576] width 589 height 24
click at [468, 579] on label "Pay Other Charges Due ($0.00)" at bounding box center [762, 576] width 589 height 24
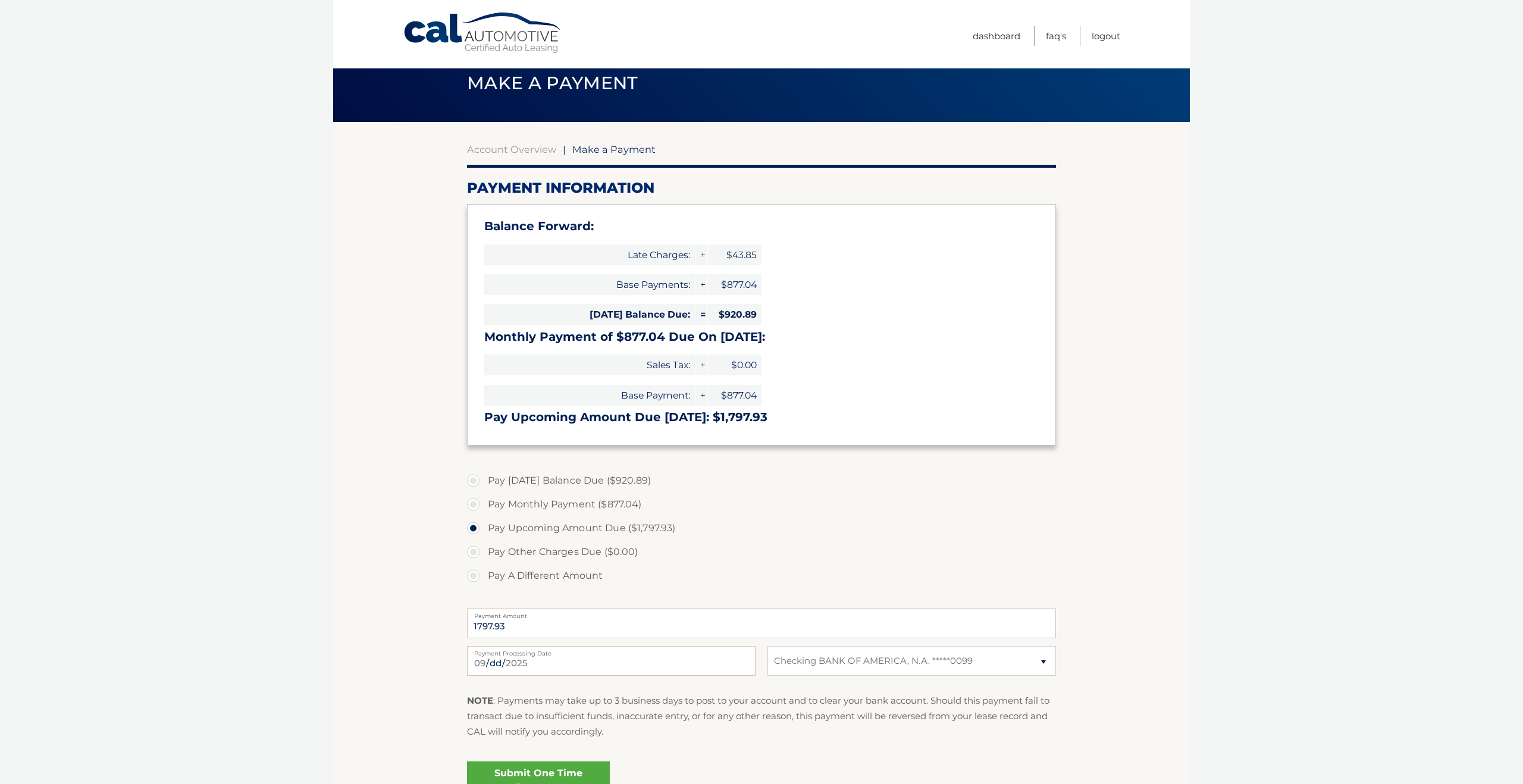
click at [471, 553] on label "Pay Other Charges Due ($0.00)" at bounding box center [762, 552] width 589 height 24
click at [473, 551] on label "Pay Other Charges Due ($0.00)" at bounding box center [762, 552] width 589 height 24
click at [476, 554] on label "Pay Other Charges Due ($0.00)" at bounding box center [762, 552] width 589 height 24
click at [473, 572] on label "Pay A Different Amount" at bounding box center [762, 576] width 589 height 24
click at [473, 572] on input "Pay A Different Amount" at bounding box center [477, 574] width 12 height 19
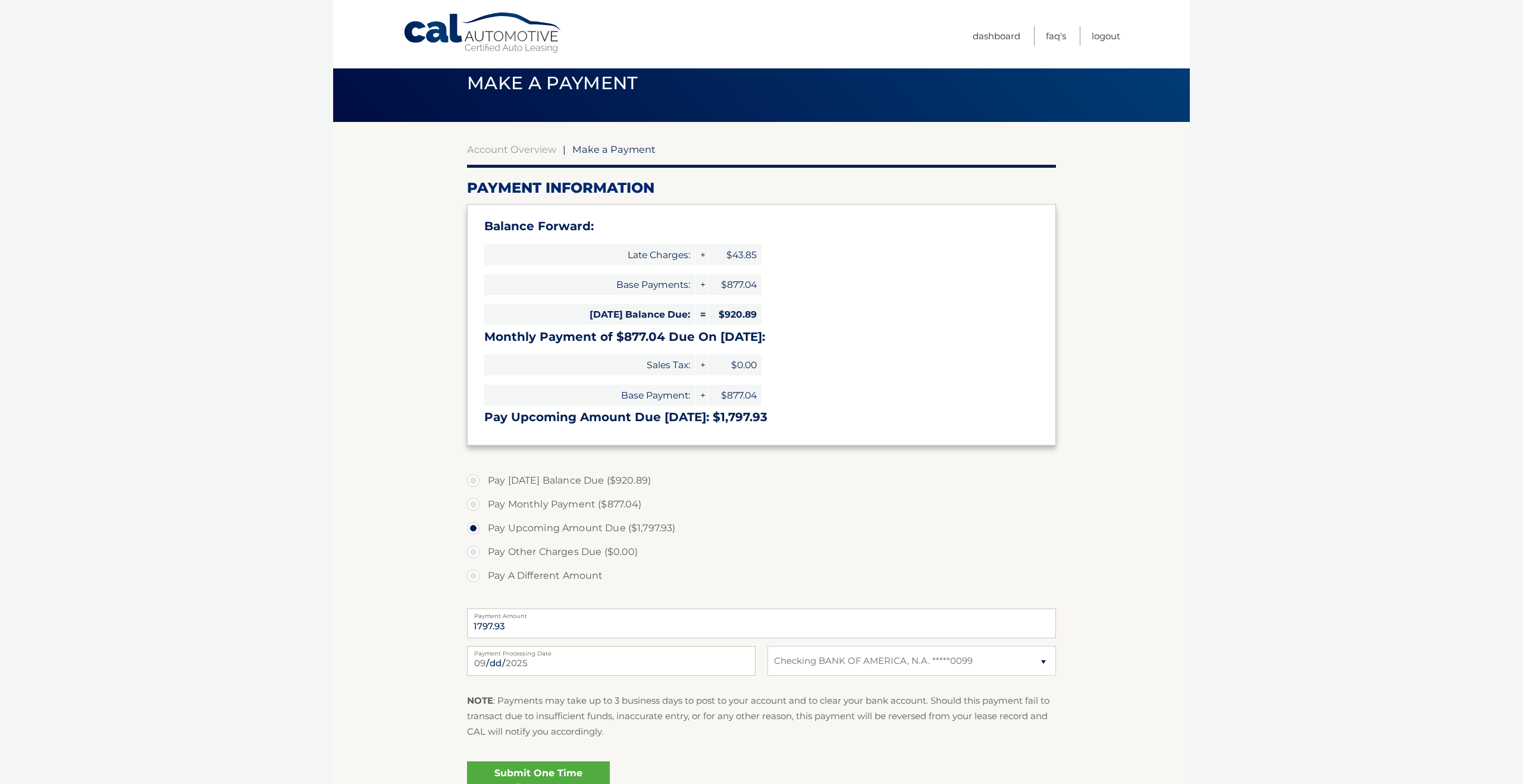
radio input "true"
drag, startPoint x: 564, startPoint y: 629, endPoint x: 470, endPoint y: 619, distance: 94.5
click at [470, 619] on input "Payment Amount" at bounding box center [762, 623] width 589 height 30
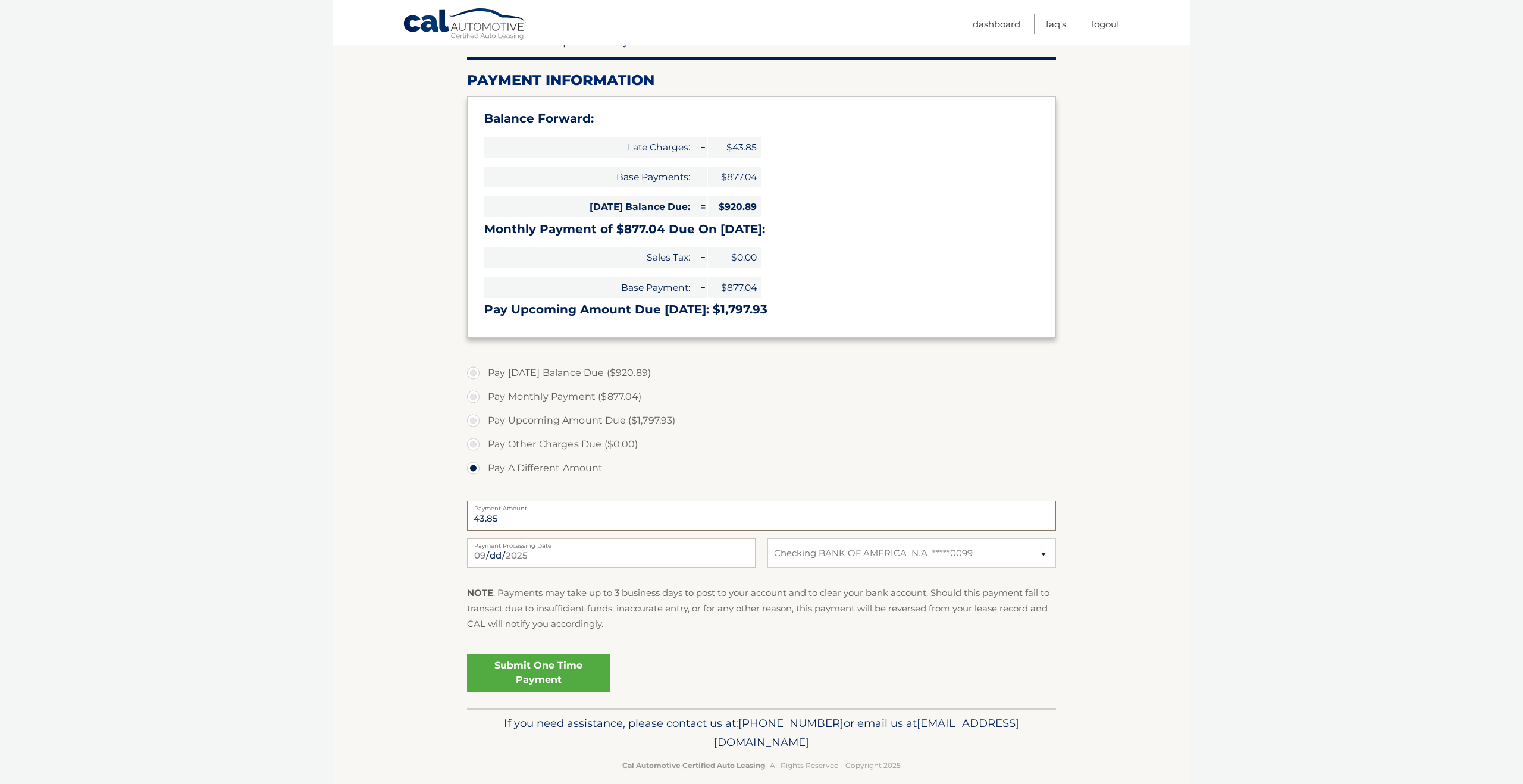
scroll to position [146, 0]
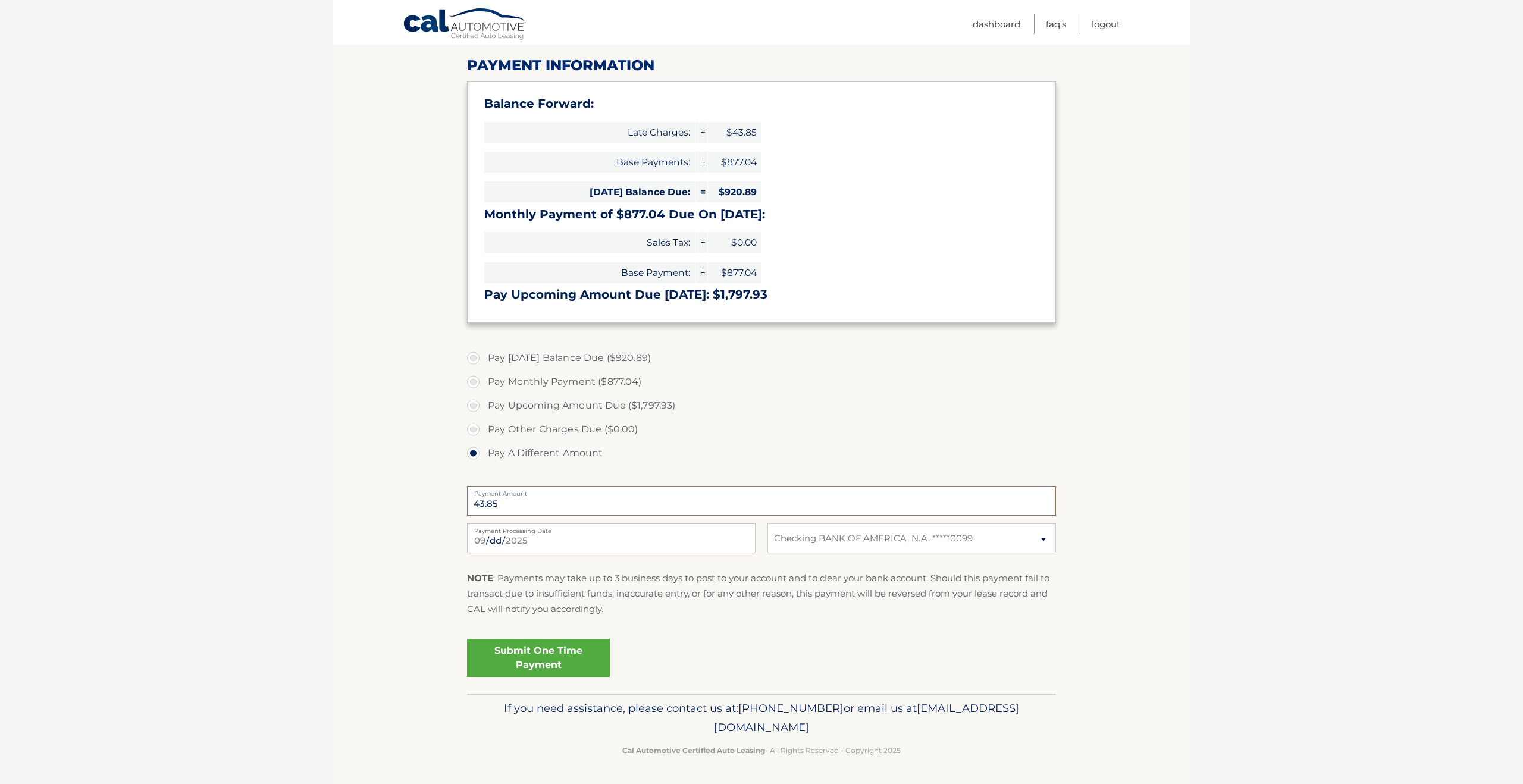
type input "43.85"
click at [560, 653] on link "Submit One Time Payment" at bounding box center [538, 658] width 142 height 38
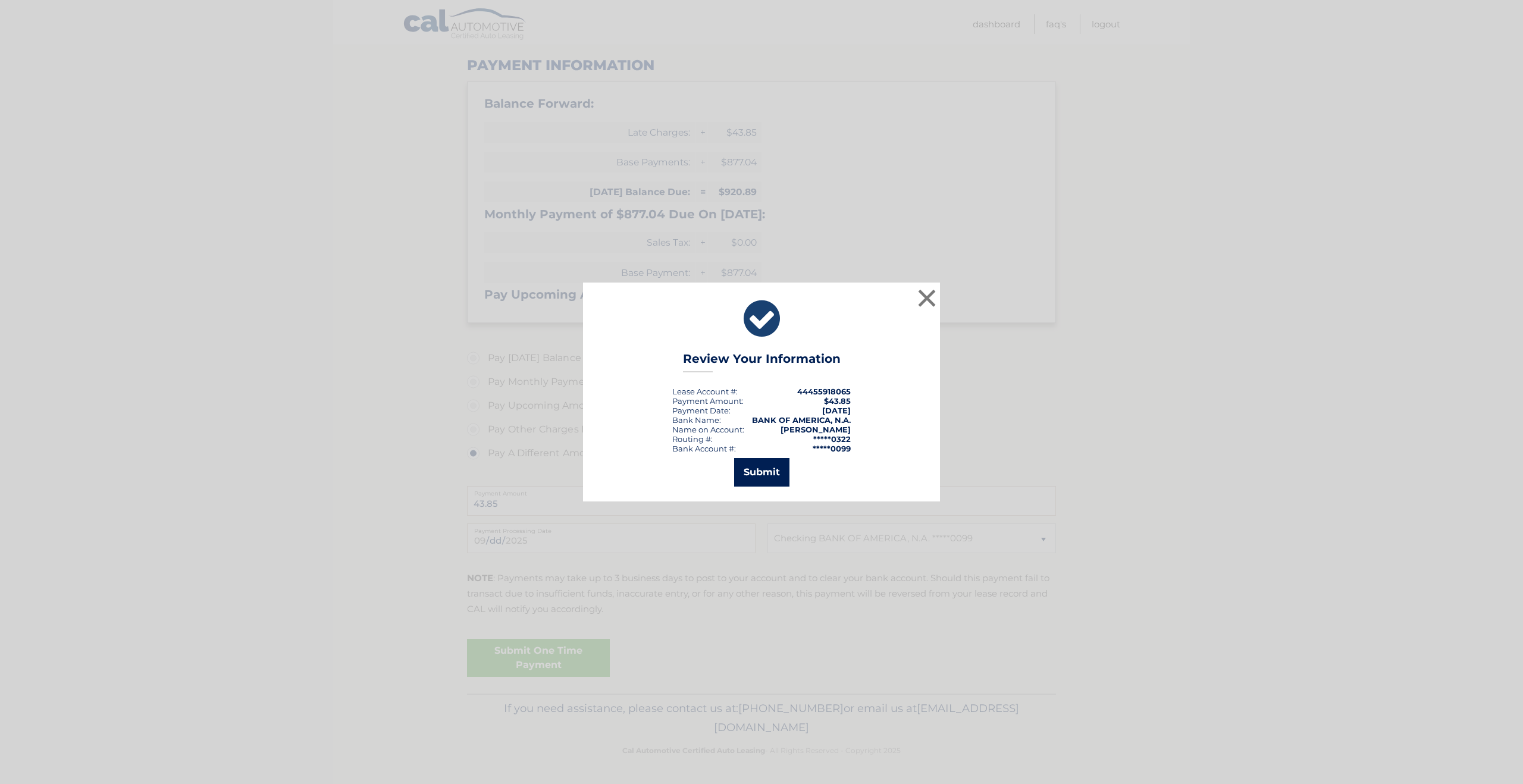
click at [762, 475] on button "Submit" at bounding box center [762, 472] width 56 height 28
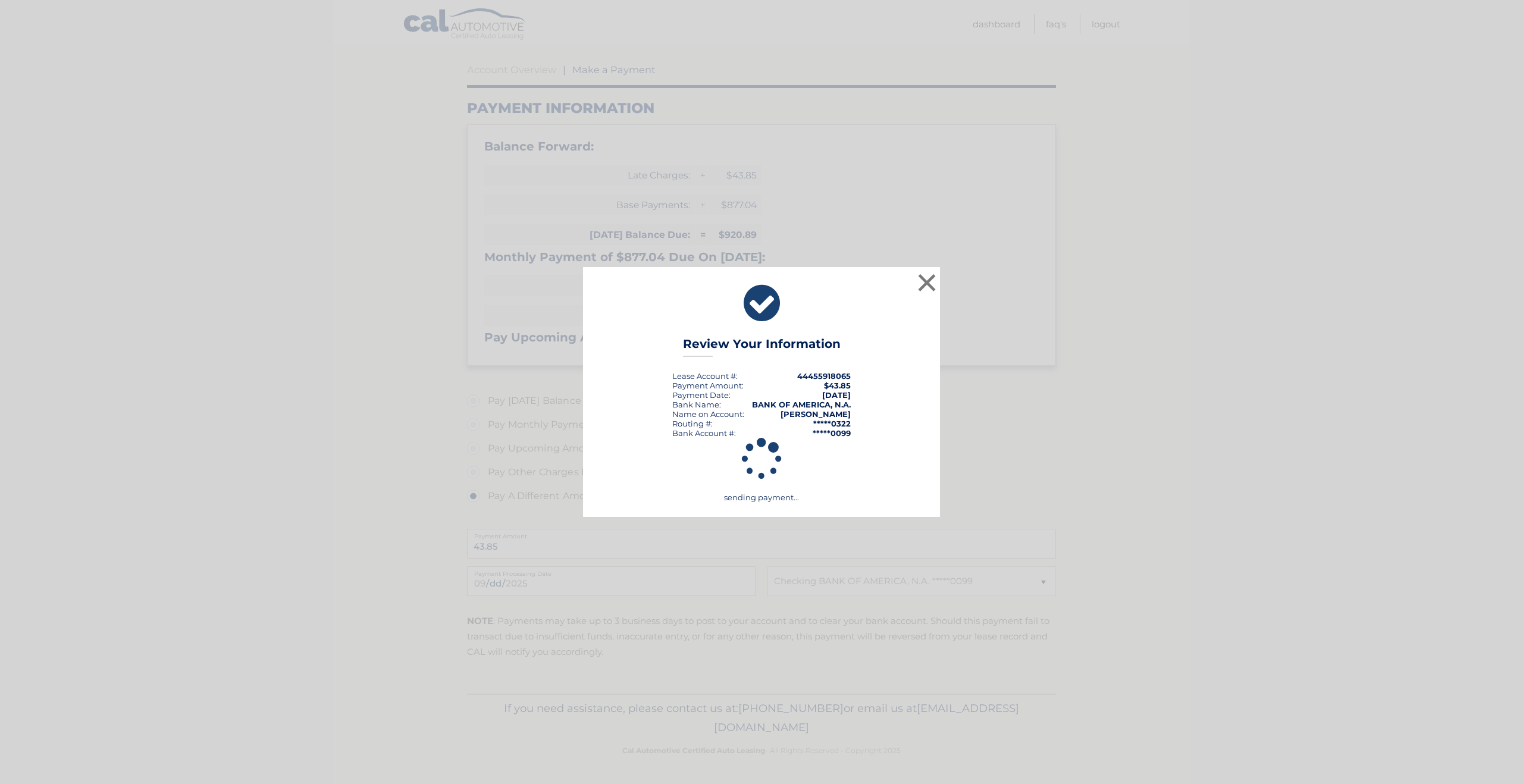
scroll to position [104, 0]
